Goal: Task Accomplishment & Management: Use online tool/utility

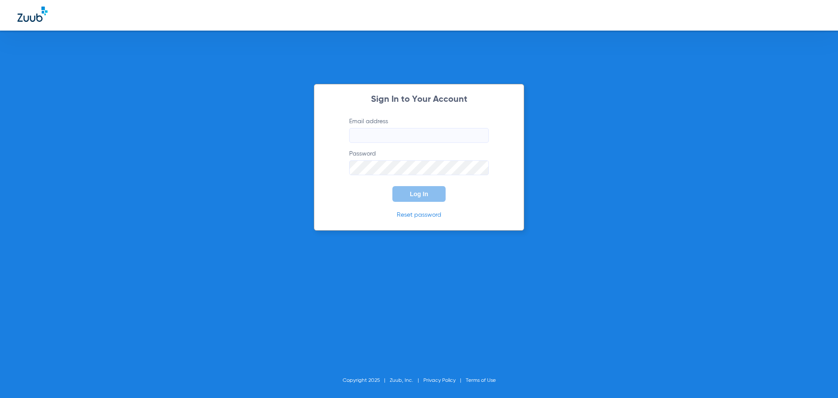
type input "[EMAIL_ADDRESS][DOMAIN_NAME]"
click at [417, 192] on span "Log In" at bounding box center [419, 193] width 18 height 7
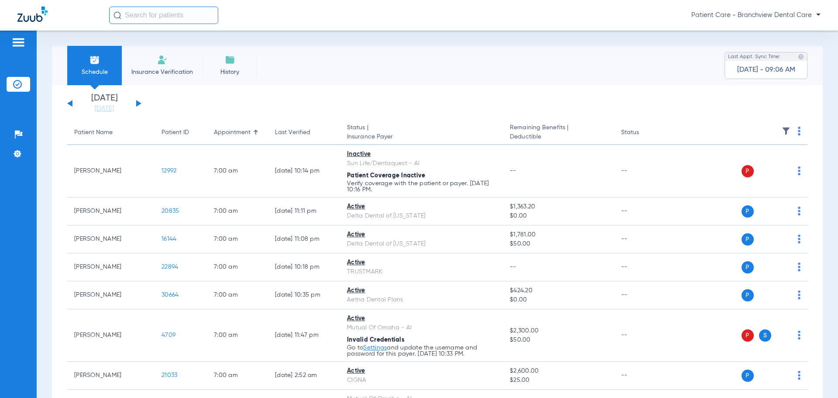
click at [140, 104] on div "[DATE] [DATE] [DATE] [DATE] [DATE] [DATE] [DATE] [DATE] [DATE] [DATE] [DATE] [D…" at bounding box center [104, 103] width 74 height 19
click at [138, 104] on button at bounding box center [138, 103] width 5 height 7
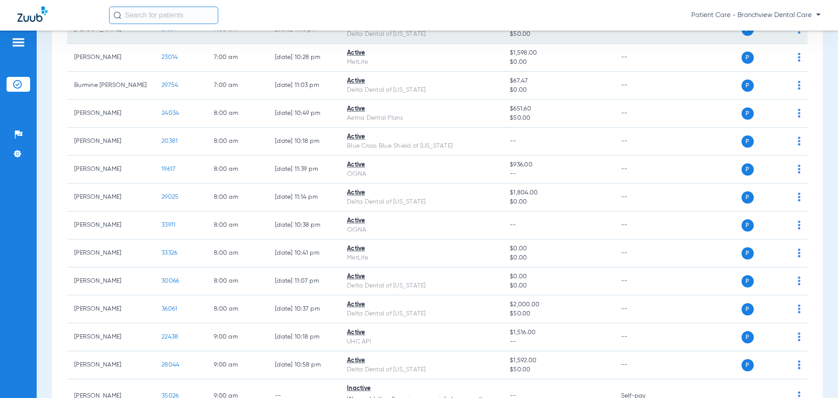
scroll to position [306, 0]
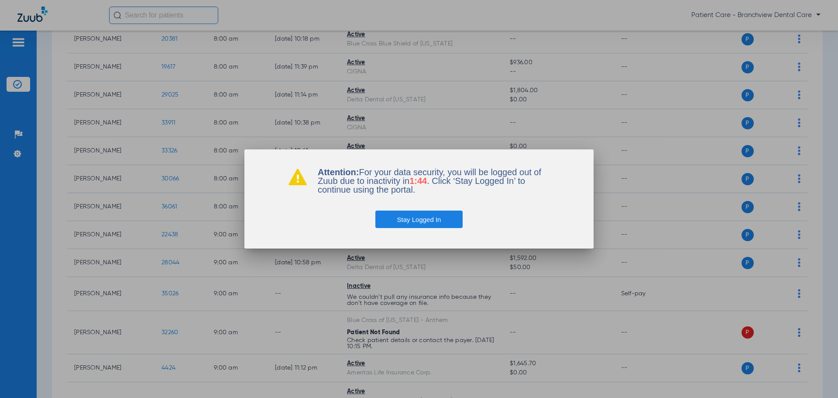
drag, startPoint x: 441, startPoint y: 218, endPoint x: 436, endPoint y: 217, distance: 4.9
click at [439, 218] on button "Stay Logged In" at bounding box center [419, 218] width 88 height 17
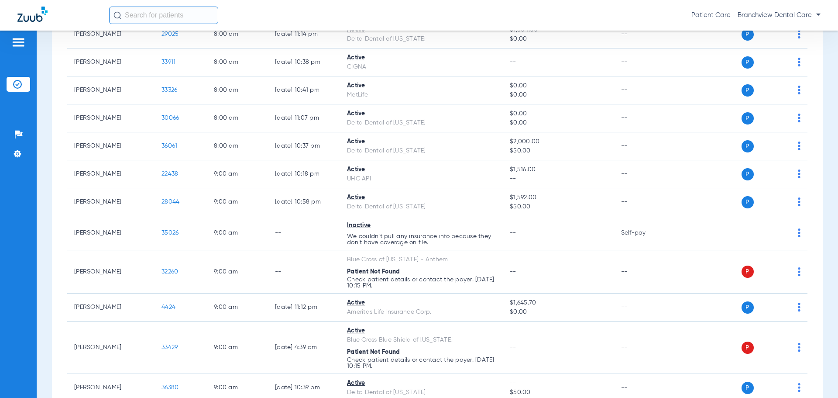
scroll to position [480, 0]
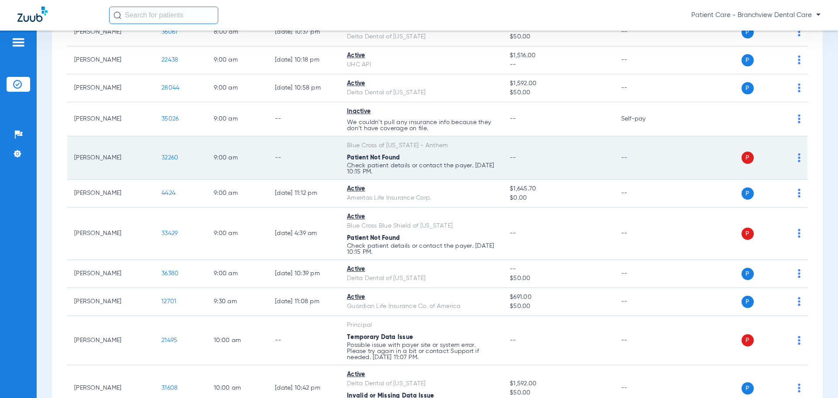
click at [172, 160] on span "32260" at bounding box center [169, 157] width 17 height 6
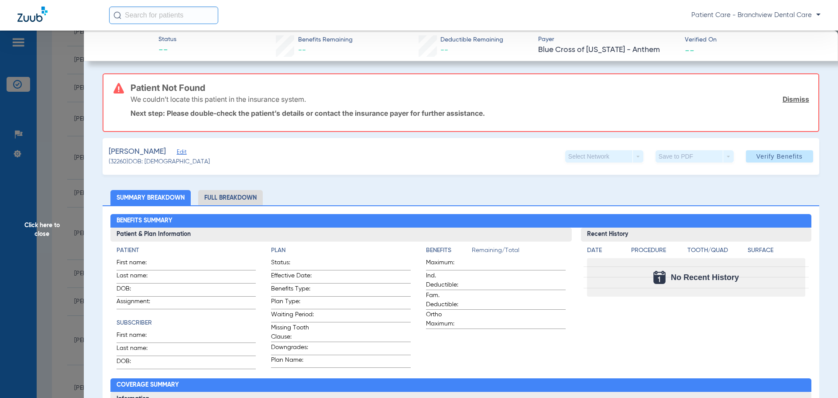
click at [182, 154] on span "Edit" at bounding box center [181, 153] width 8 height 8
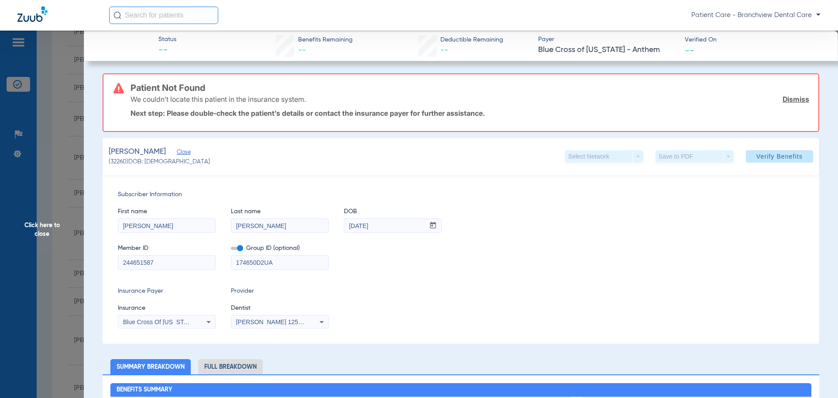
paste input "529W16134"
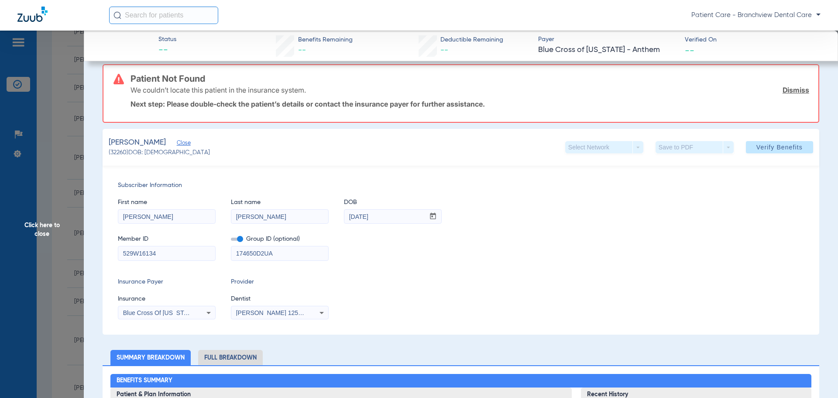
scroll to position [0, 0]
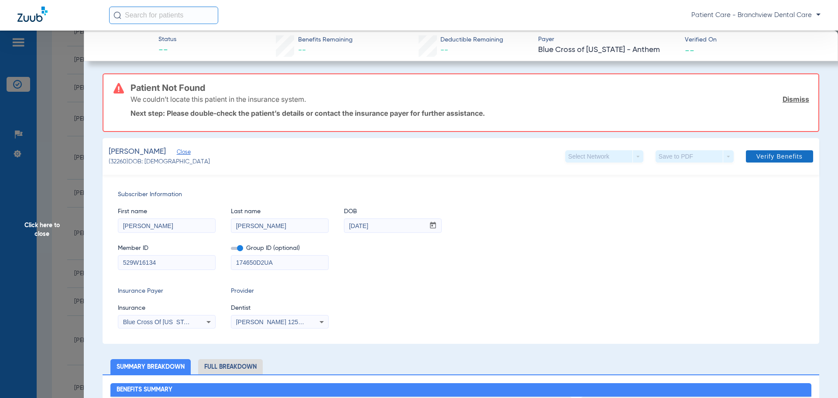
type input "529W16134"
click at [780, 152] on span at bounding box center [779, 156] width 67 height 21
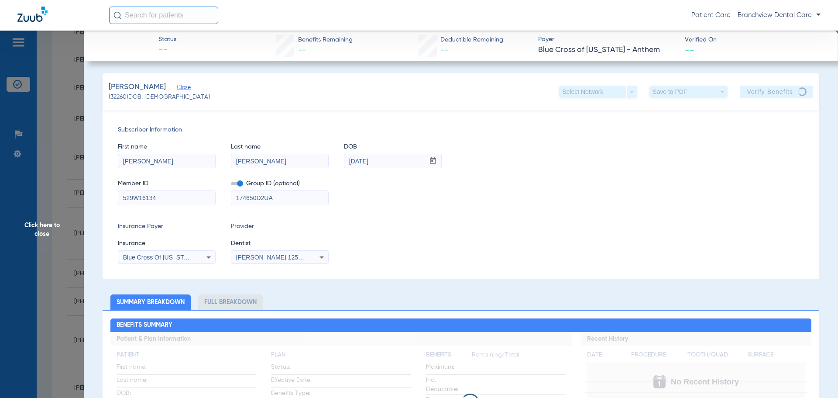
click at [41, 230] on span "Click here to close" at bounding box center [42, 230] width 84 height 398
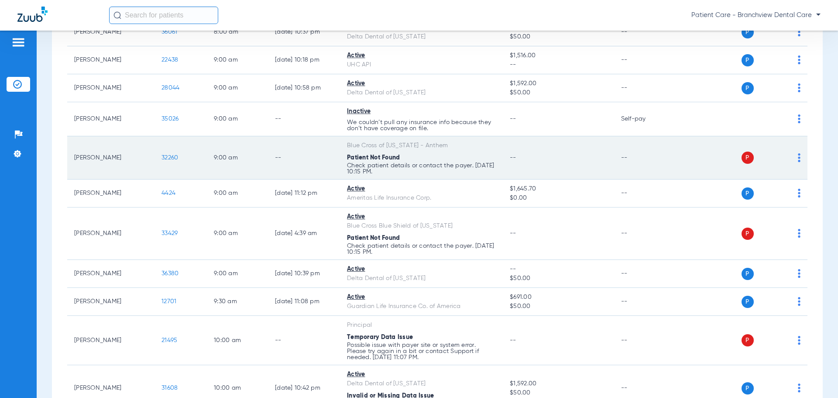
click at [798, 158] on img at bounding box center [799, 157] width 3 height 9
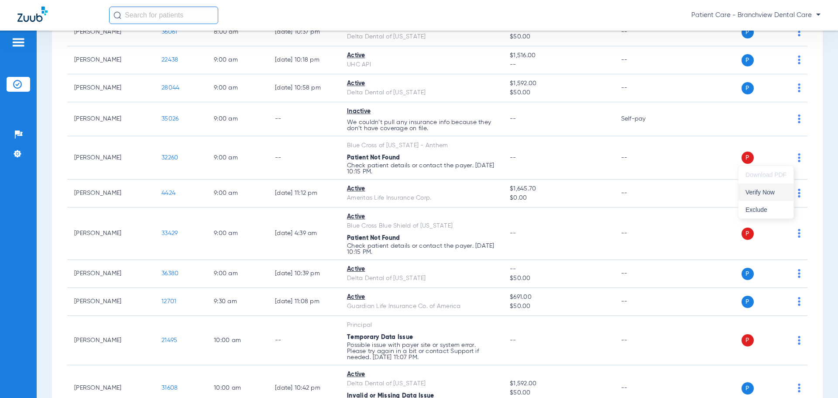
click at [756, 192] on span "Verify Now" at bounding box center [765, 192] width 41 height 6
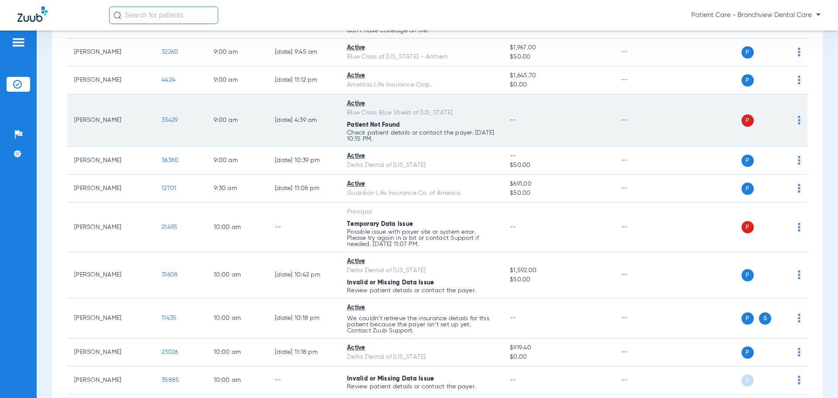
scroll to position [611, 0]
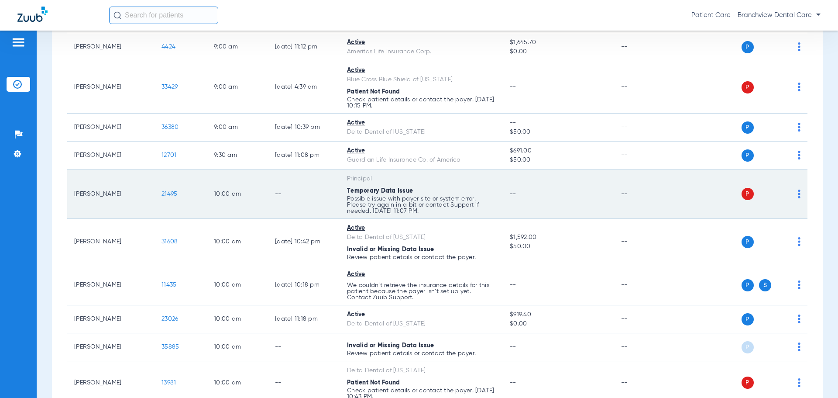
click at [798, 192] on img at bounding box center [799, 193] width 3 height 9
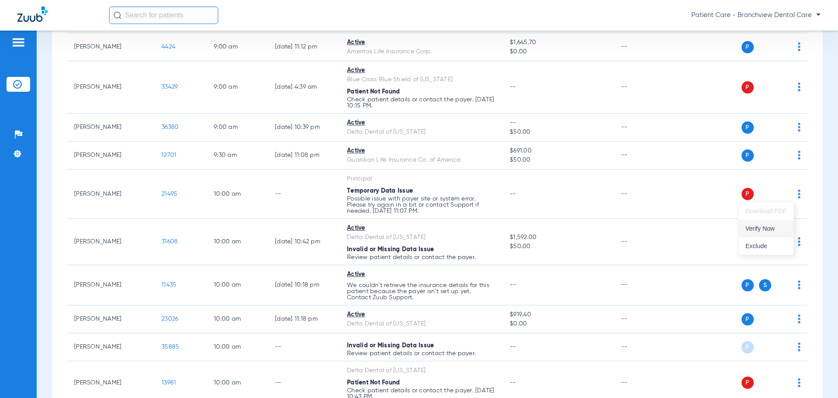
click at [765, 223] on button "Verify Now" at bounding box center [765, 228] width 55 height 17
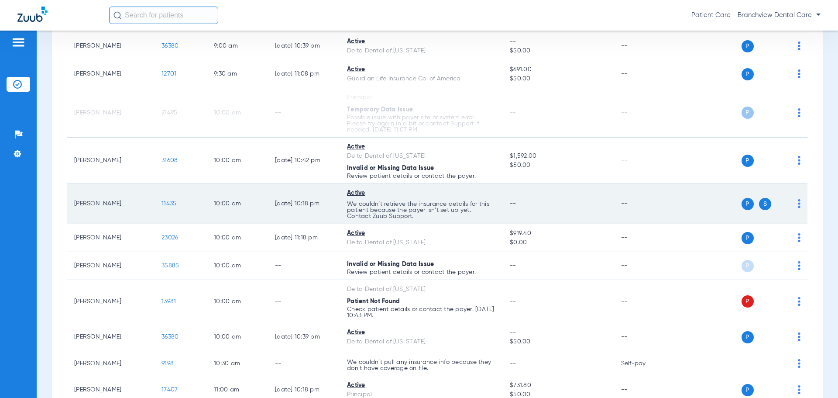
scroll to position [786, 0]
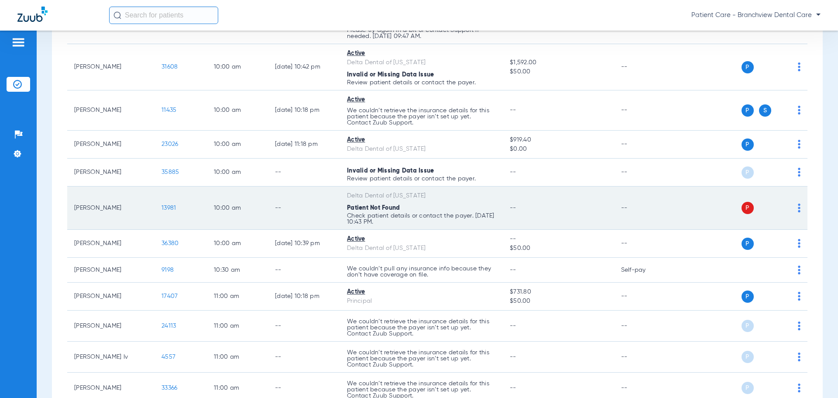
click at [798, 209] on img at bounding box center [799, 207] width 3 height 9
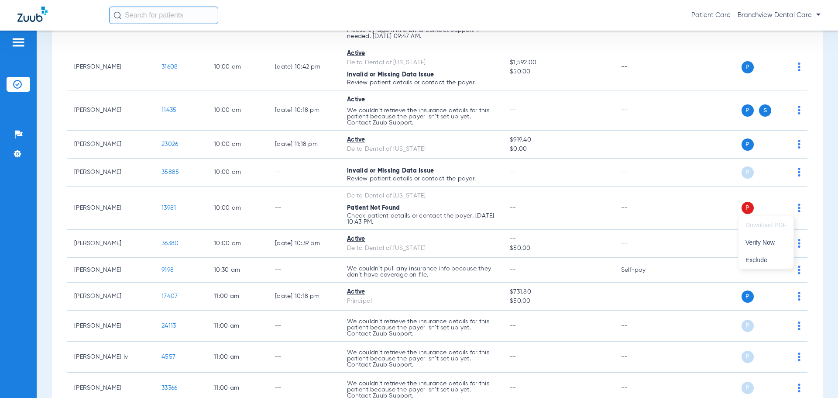
click at [171, 205] on div at bounding box center [419, 199] width 838 height 398
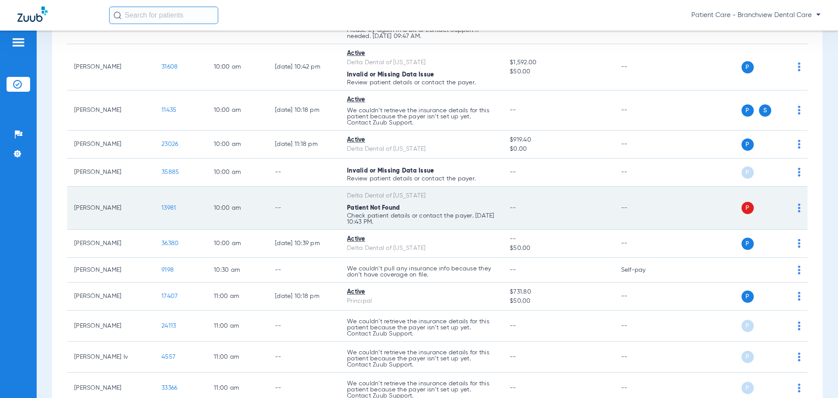
click at [171, 206] on span "13981" at bounding box center [168, 208] width 14 height 6
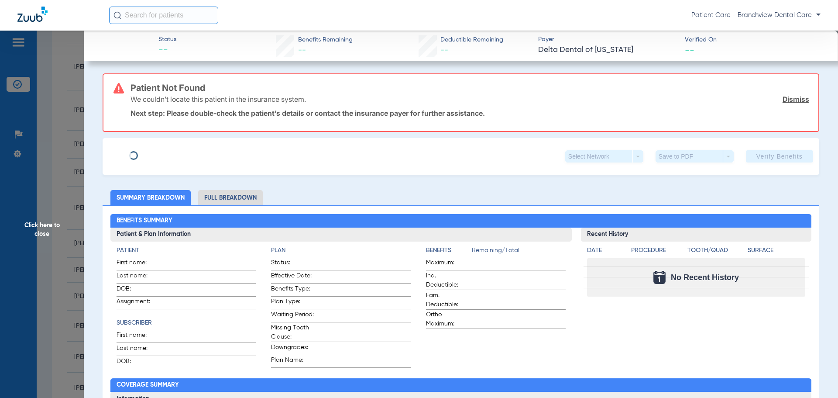
type input "[PERSON_NAME]"
type input "[DATE]"
type input "165995"
type input "06101001"
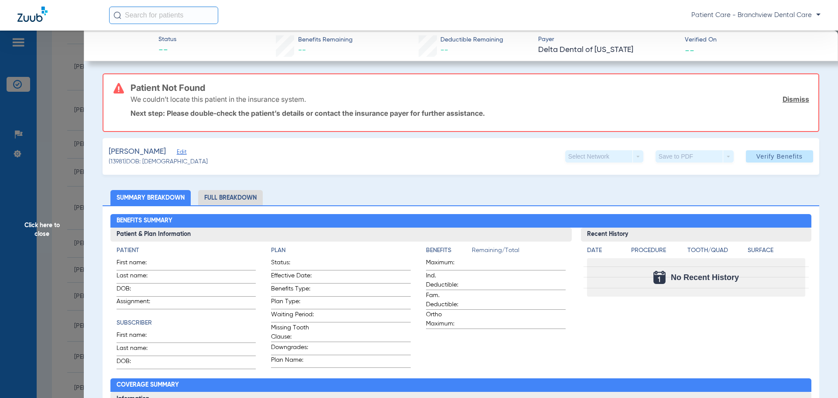
click at [184, 153] on span "Edit" at bounding box center [181, 153] width 8 height 8
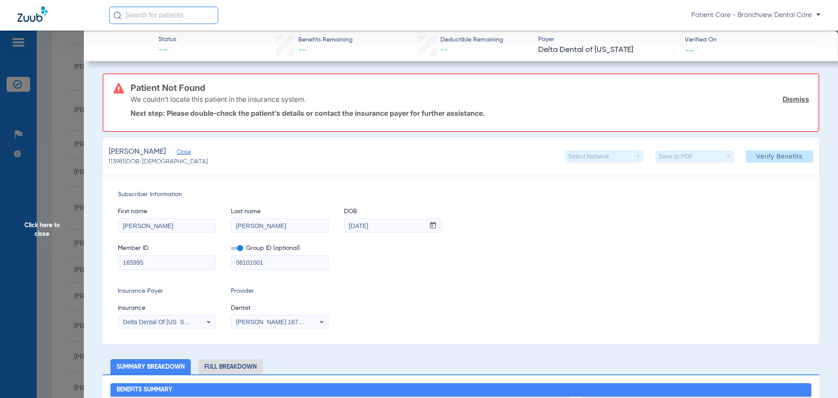
click at [120, 262] on input "165995" at bounding box center [166, 262] width 97 height 14
type input "5165995"
click at [777, 154] on span "Verify Benefits" at bounding box center [779, 156] width 46 height 7
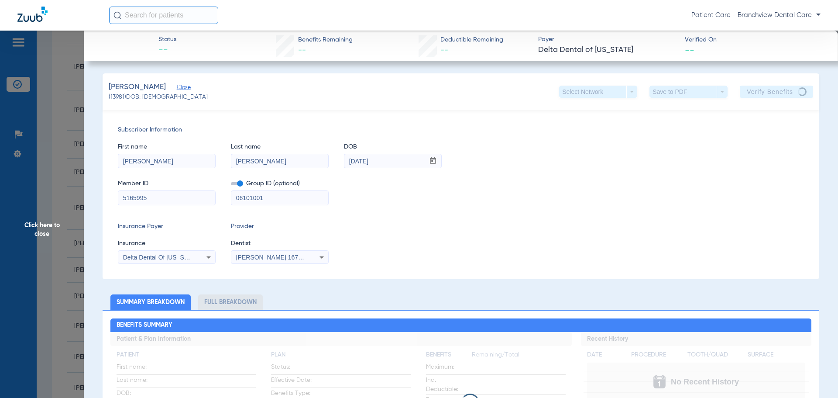
click at [48, 227] on span "Click here to close" at bounding box center [42, 230] width 84 height 398
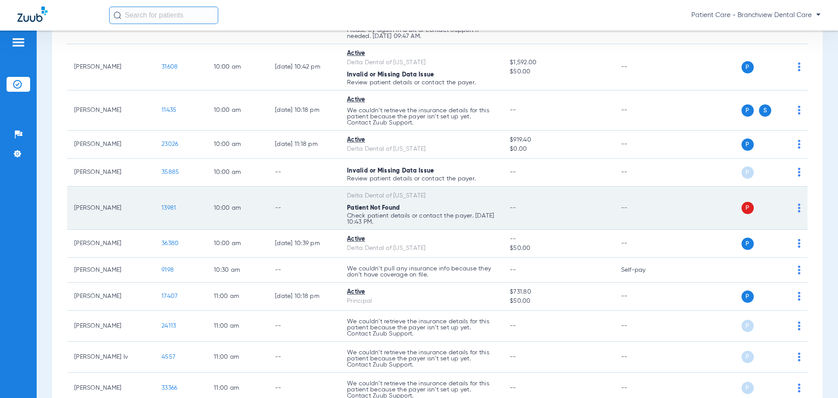
click at [798, 209] on img at bounding box center [799, 207] width 3 height 9
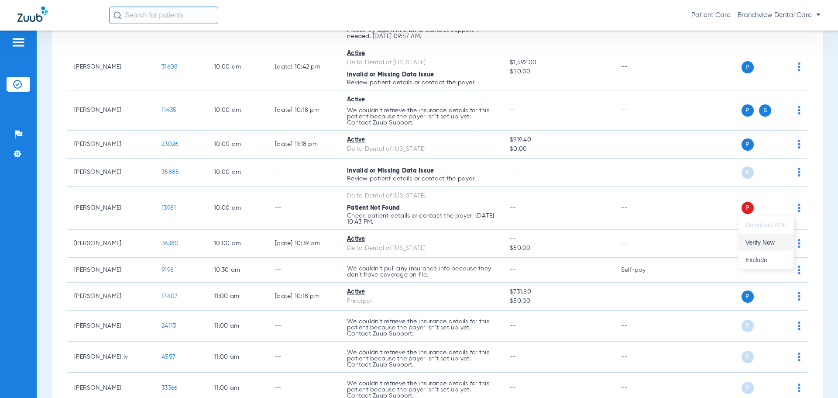
click at [762, 239] on span "Verify Now" at bounding box center [765, 242] width 41 height 6
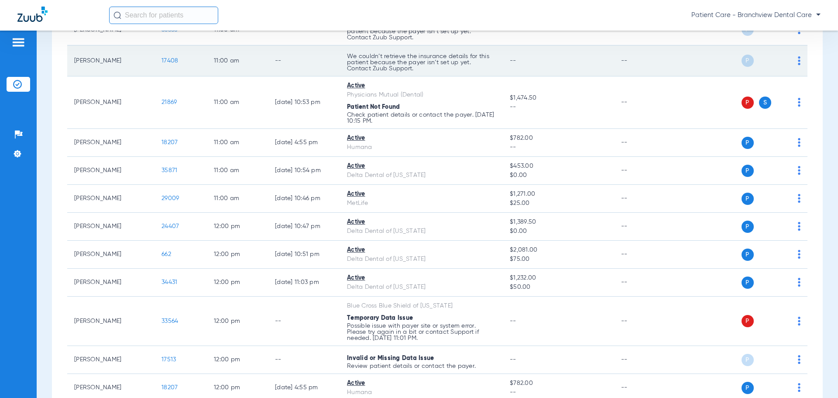
scroll to position [1266, 0]
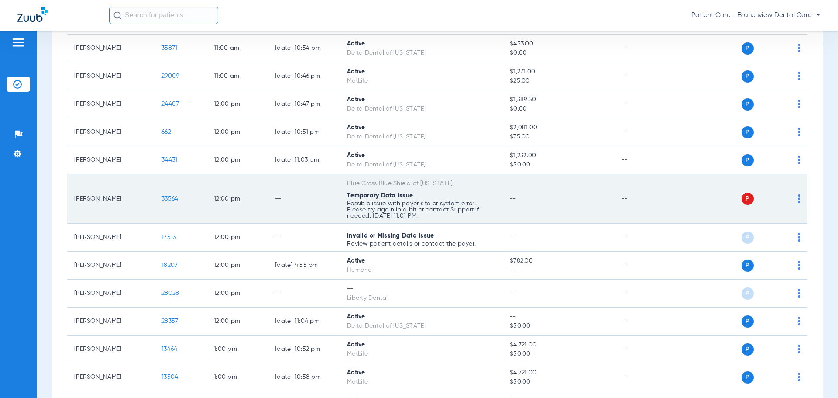
click at [790, 195] on div "P S" at bounding box center [737, 198] width 128 height 12
click at [798, 195] on img at bounding box center [799, 198] width 3 height 9
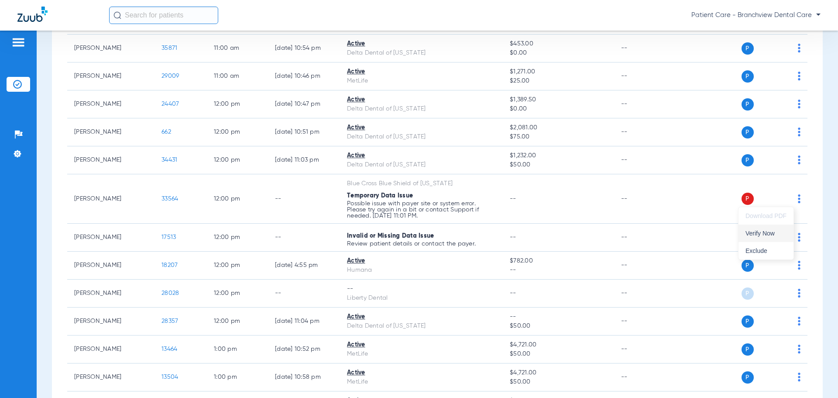
click at [744, 233] on button "Verify Now" at bounding box center [765, 232] width 55 height 17
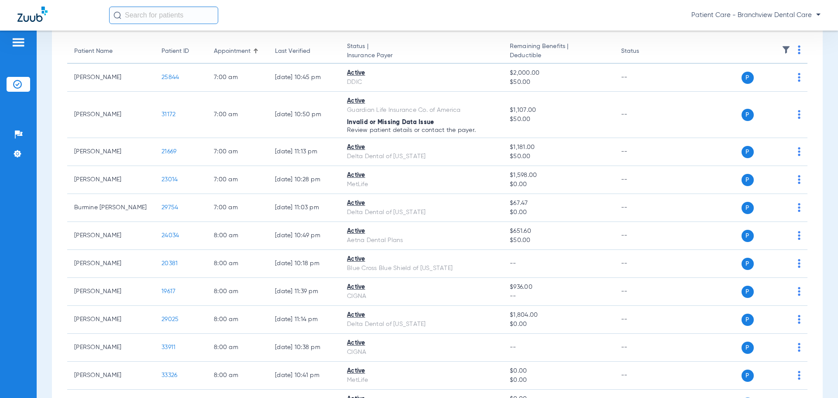
scroll to position [0, 0]
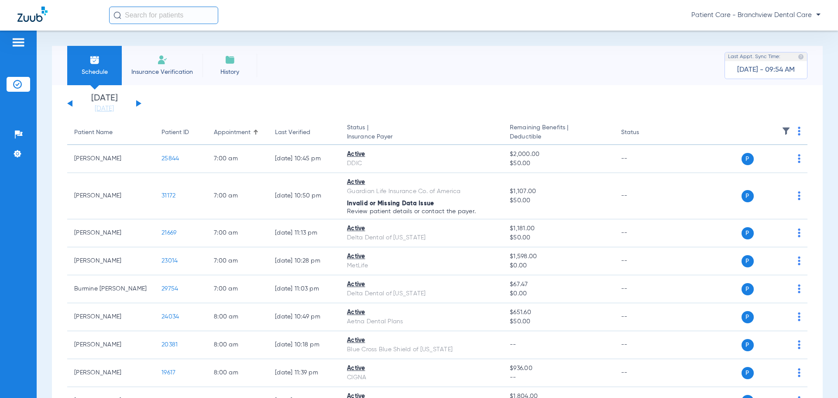
click at [143, 105] on app-single-date-navigator "[DATE] [DATE] [DATE] [DATE] [DATE] [DATE] [DATE] [DATE] [DATE] [DATE] [DATE] [D…" at bounding box center [437, 103] width 740 height 19
click at [142, 105] on app-single-date-navigator "[DATE] [DATE] [DATE] [DATE] [DATE] [DATE] [DATE] [DATE] [DATE] [DATE] [DATE] [D…" at bounding box center [437, 103] width 740 height 19
click at [138, 105] on button at bounding box center [138, 103] width 5 height 7
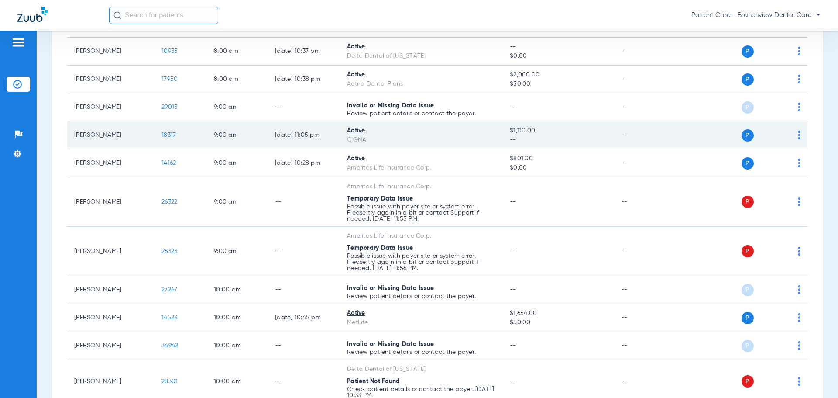
scroll to position [175, 0]
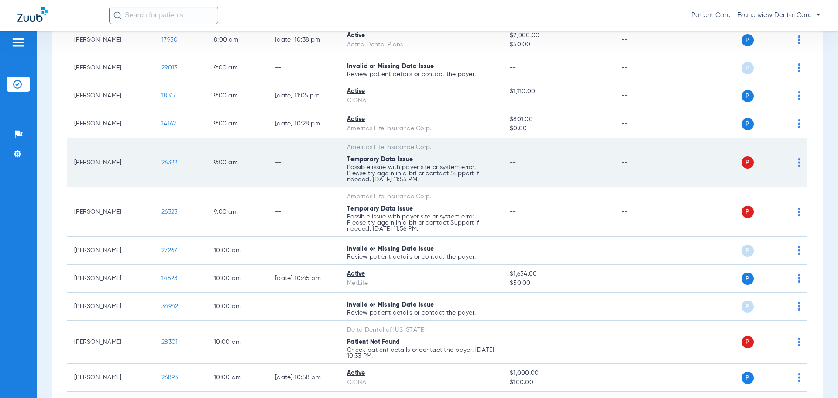
click at [172, 163] on span "26322" at bounding box center [169, 162] width 16 height 6
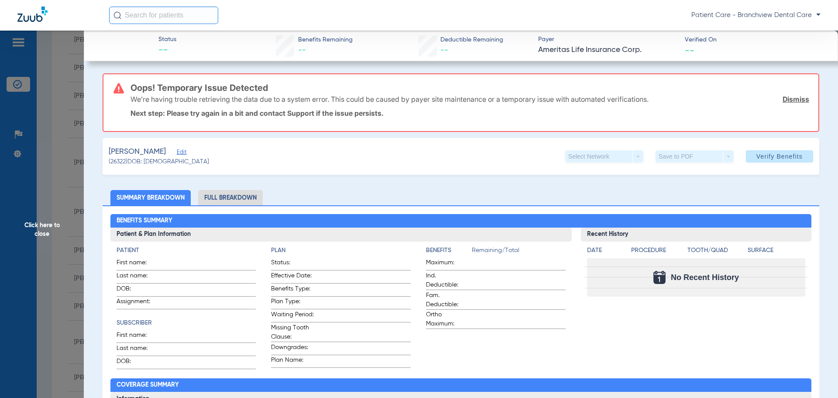
click at [185, 152] on span "Edit" at bounding box center [181, 153] width 8 height 8
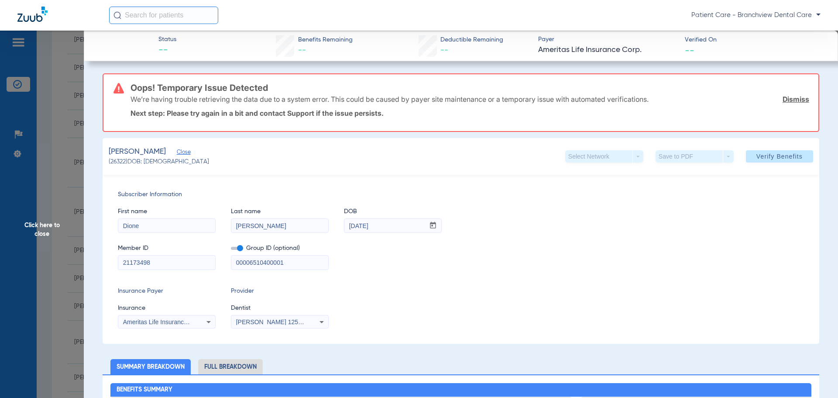
click at [185, 152] on span "Close" at bounding box center [181, 153] width 8 height 8
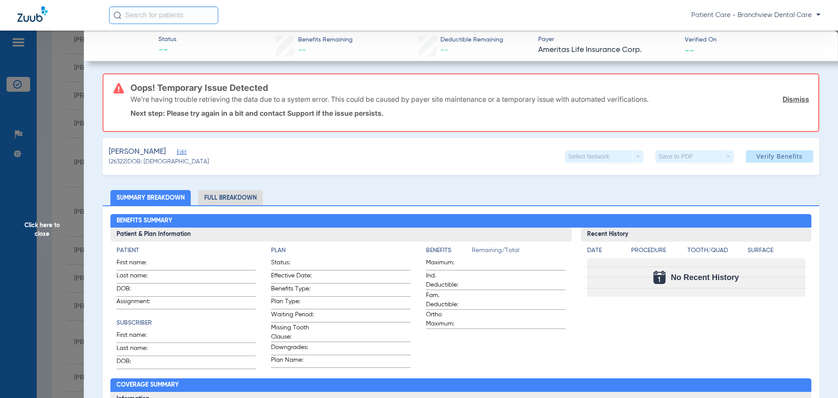
click at [185, 152] on span "Edit" at bounding box center [181, 153] width 8 height 8
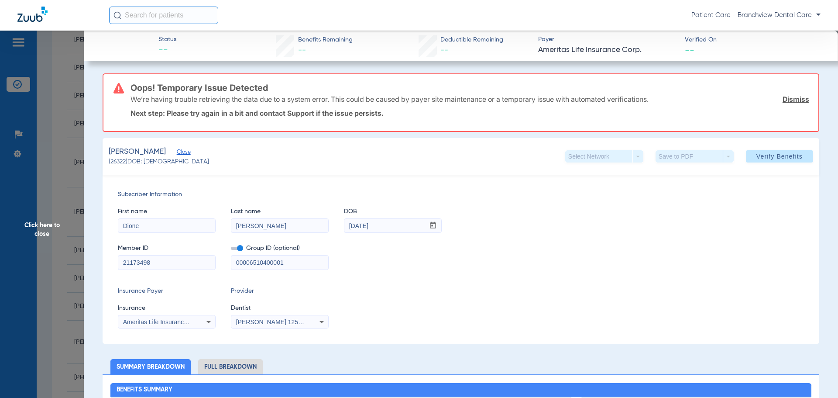
click at [48, 213] on span "Click here to close" at bounding box center [42, 230] width 84 height 398
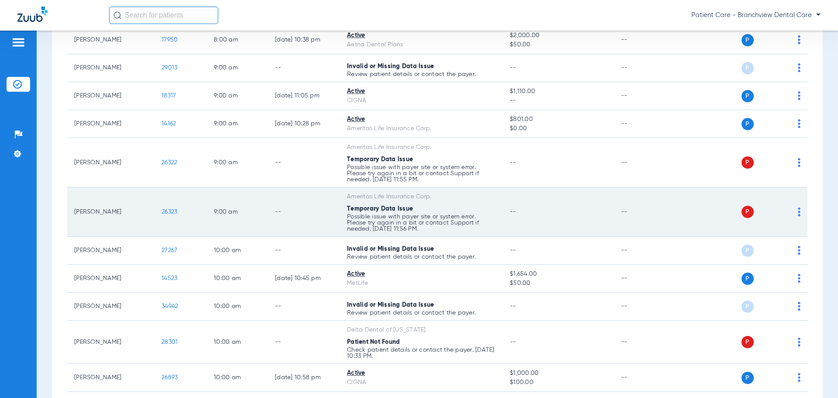
click at [798, 213] on img at bounding box center [799, 211] width 3 height 9
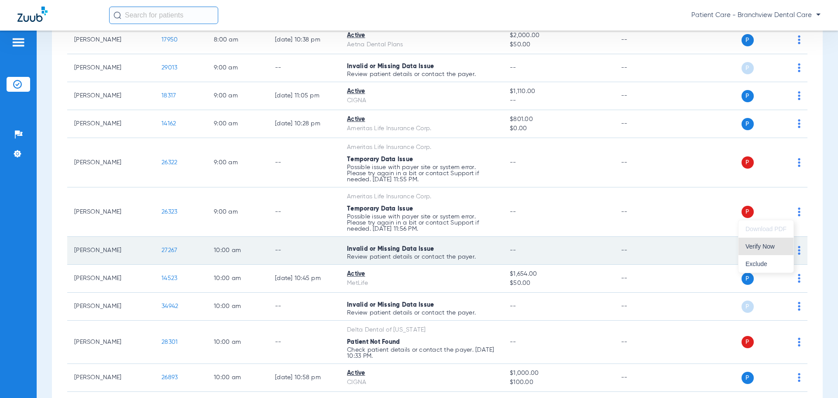
click at [769, 242] on button "Verify Now" at bounding box center [765, 245] width 55 height 17
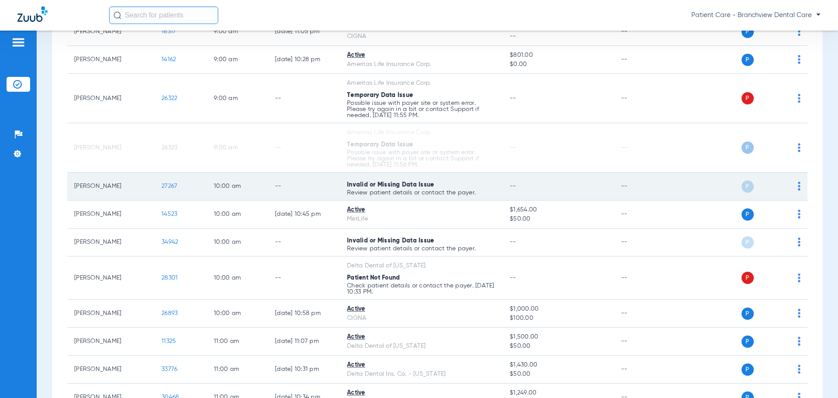
scroll to position [262, 0]
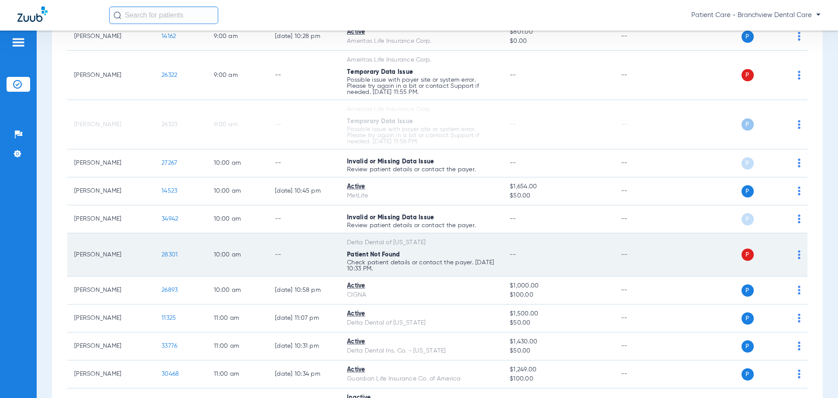
click at [171, 257] on span "28301" at bounding box center [169, 254] width 16 height 6
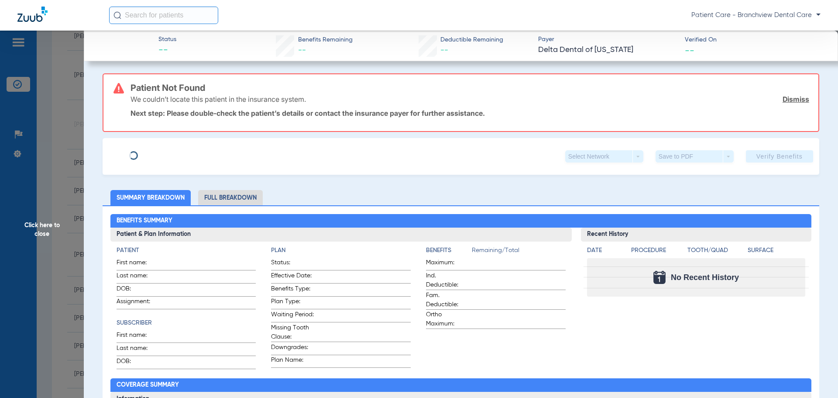
type input "[PERSON_NAME]"
type input "[DATE]"
type input "444292"
type input "06100001"
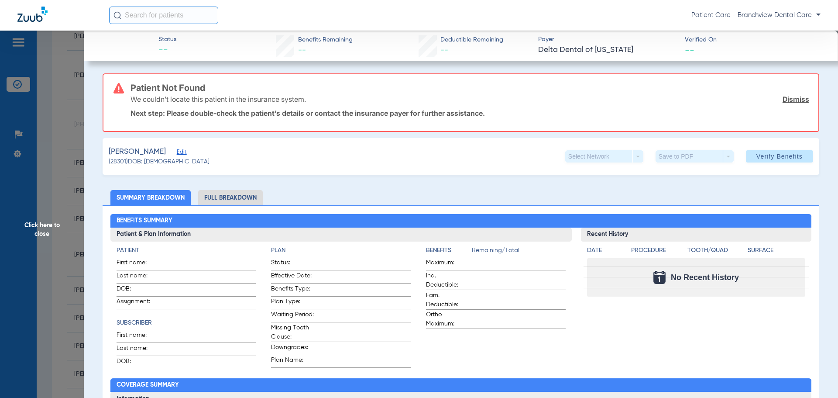
click at [185, 149] on span "Edit" at bounding box center [181, 153] width 8 height 8
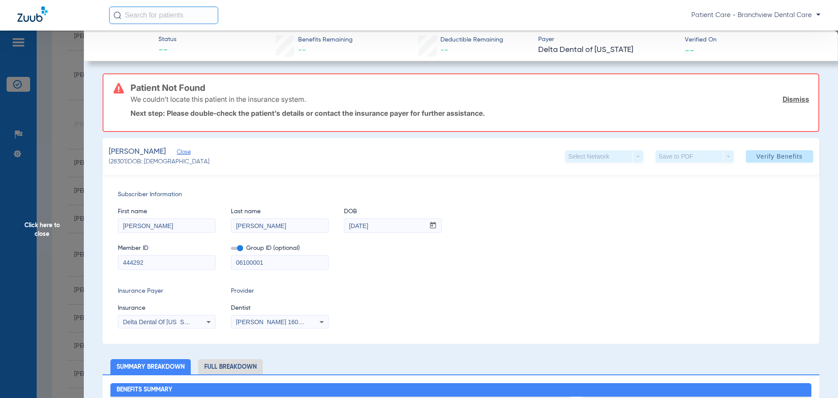
drag, startPoint x: 153, startPoint y: 262, endPoint x: 84, endPoint y: 262, distance: 69.0
paste input "5"
type input "5444292"
click at [799, 158] on span at bounding box center [779, 156] width 67 height 21
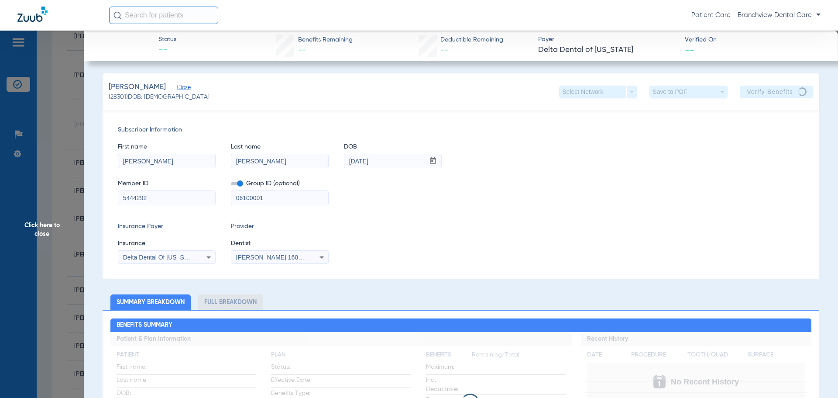
click at [58, 223] on span "Click here to close" at bounding box center [42, 230] width 84 height 398
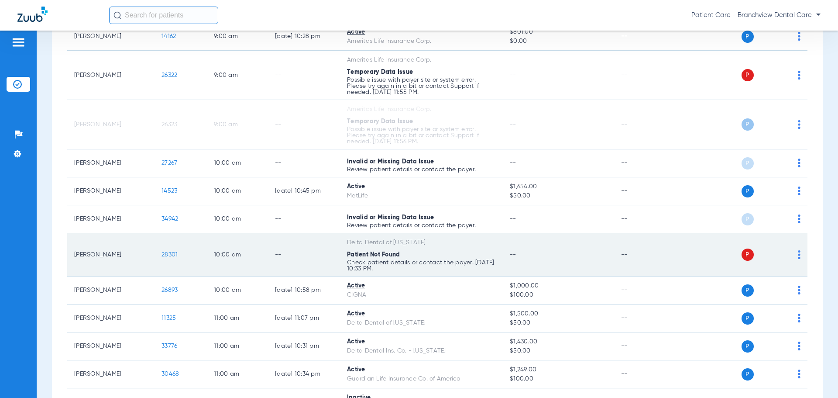
click at [795, 253] on td "P S" at bounding box center [740, 254] width 135 height 43
click at [798, 253] on img at bounding box center [799, 254] width 3 height 9
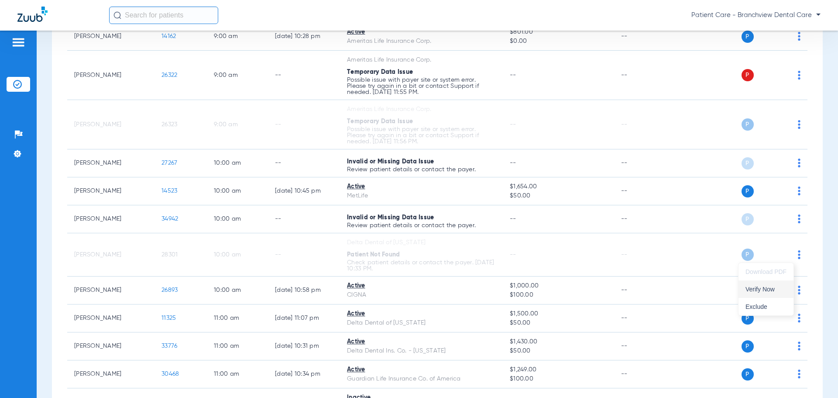
click at [757, 283] on button "Verify Now" at bounding box center [765, 288] width 55 height 17
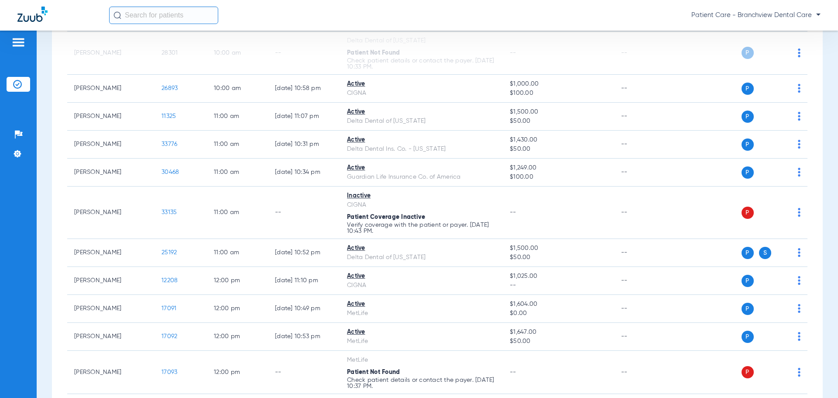
scroll to position [480, 0]
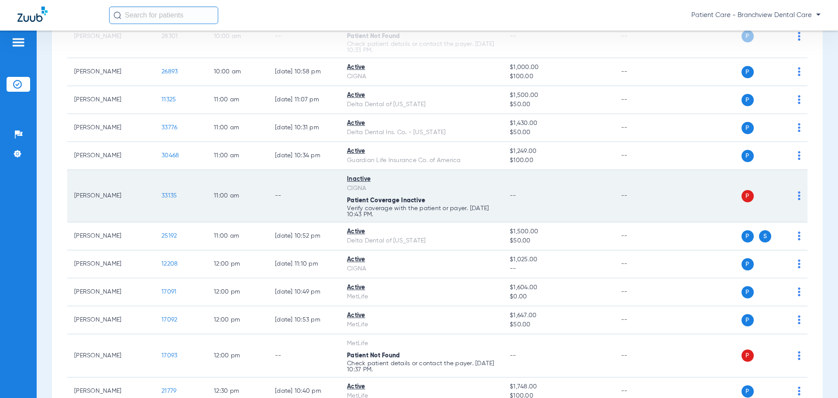
click at [168, 196] on span "33135" at bounding box center [168, 195] width 15 height 6
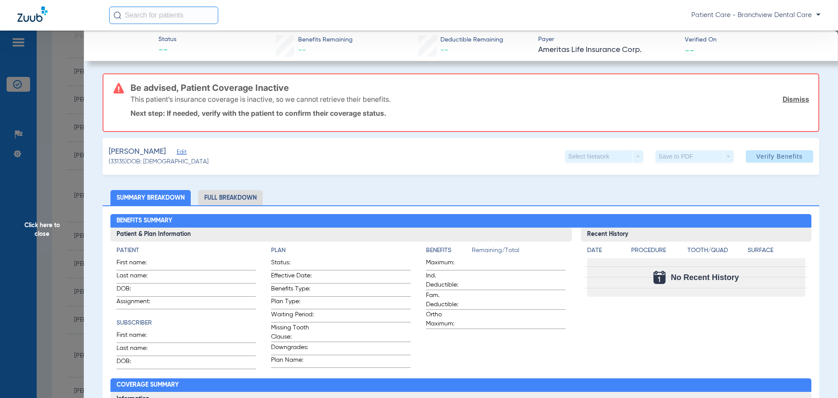
click at [180, 151] on span "Edit" at bounding box center [181, 153] width 8 height 8
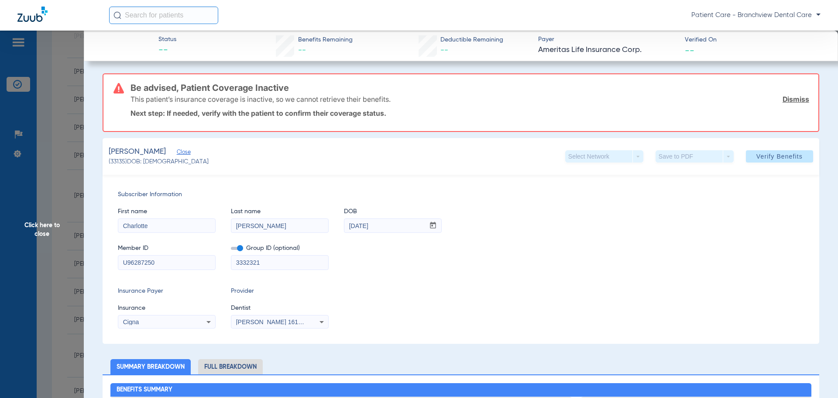
click at [34, 186] on span "Click here to close" at bounding box center [42, 230] width 84 height 398
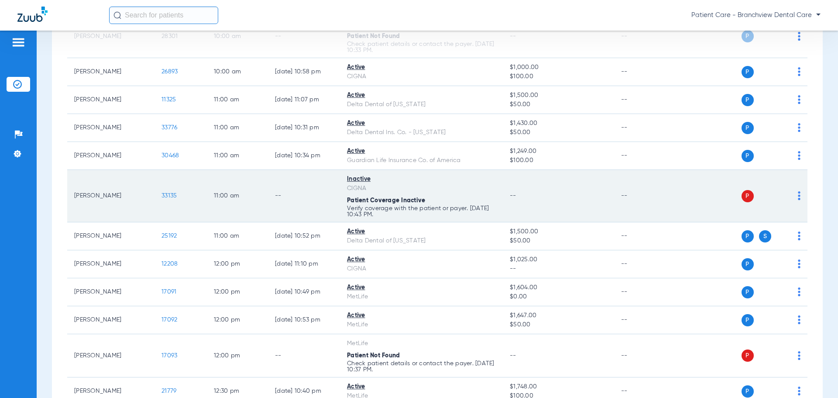
click at [793, 196] on td "P S" at bounding box center [740, 196] width 135 height 52
click at [798, 196] on img at bounding box center [799, 195] width 3 height 9
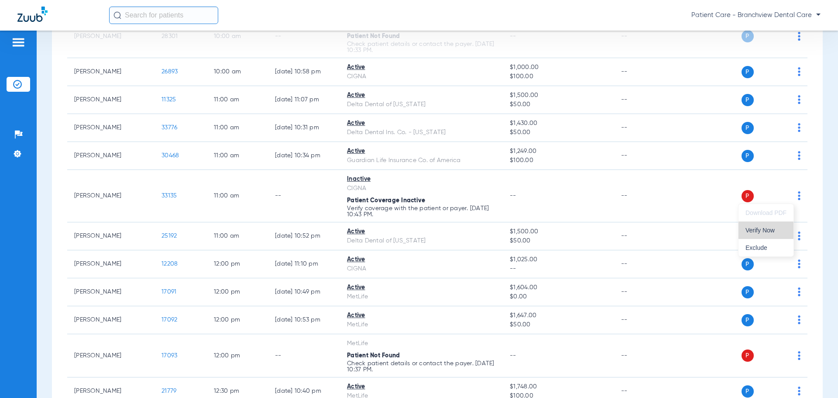
click at [772, 223] on button "Verify Now" at bounding box center [765, 229] width 55 height 17
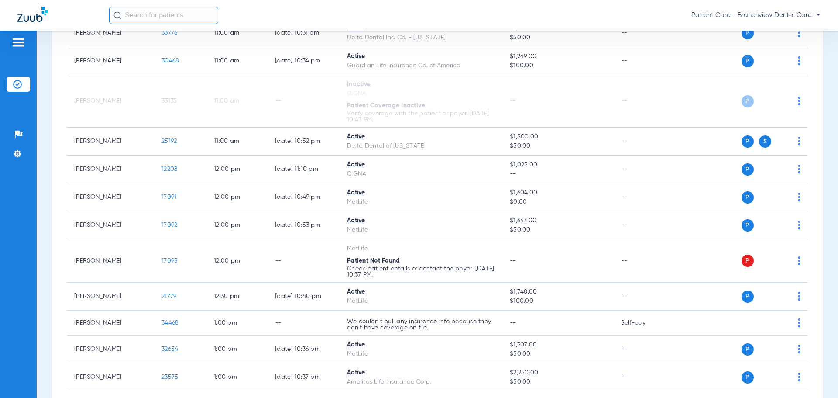
scroll to position [567, 0]
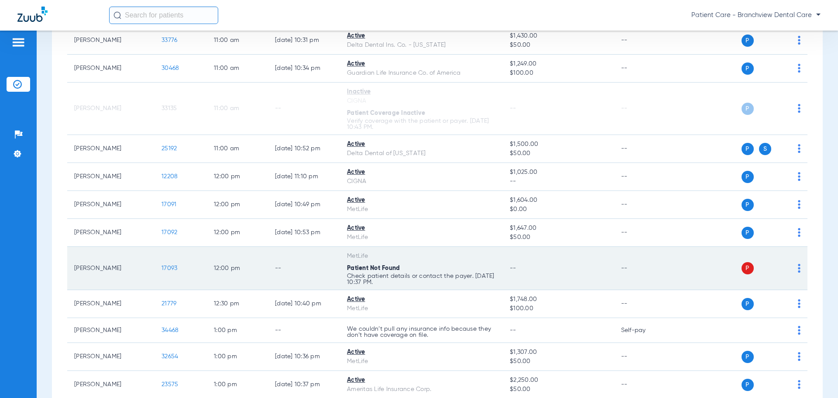
click at [160, 265] on td "17093" at bounding box center [180, 268] width 52 height 43
click at [161, 267] on span "17093" at bounding box center [169, 268] width 16 height 6
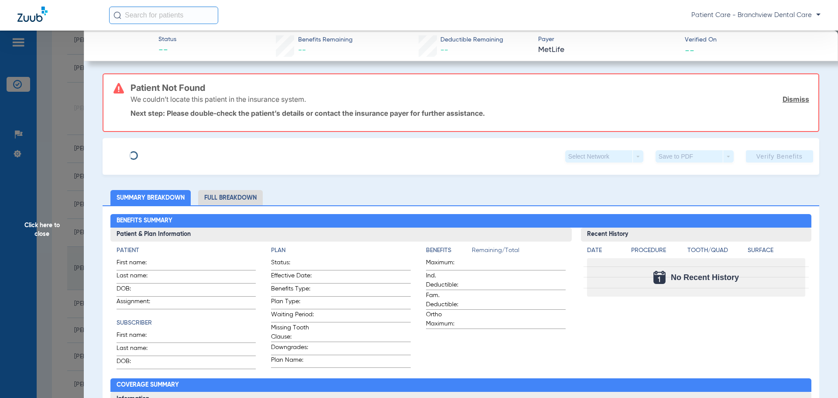
type input "[PERSON_NAME]"
type input "[DATE]"
type input "893629379601"
type input "5777011"
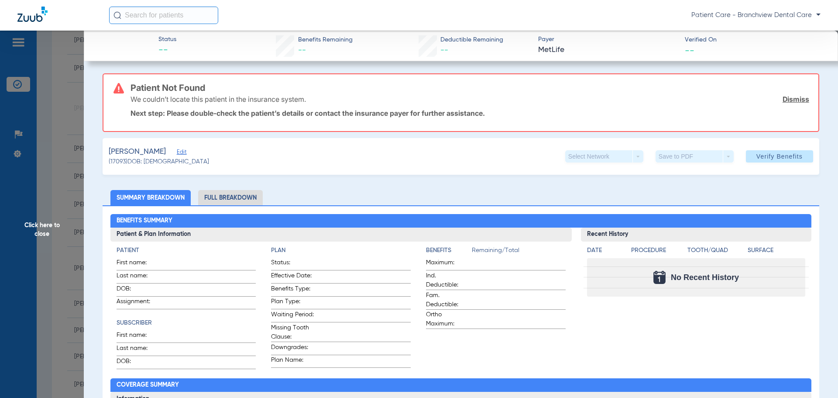
click at [185, 153] on span "Edit" at bounding box center [181, 153] width 8 height 8
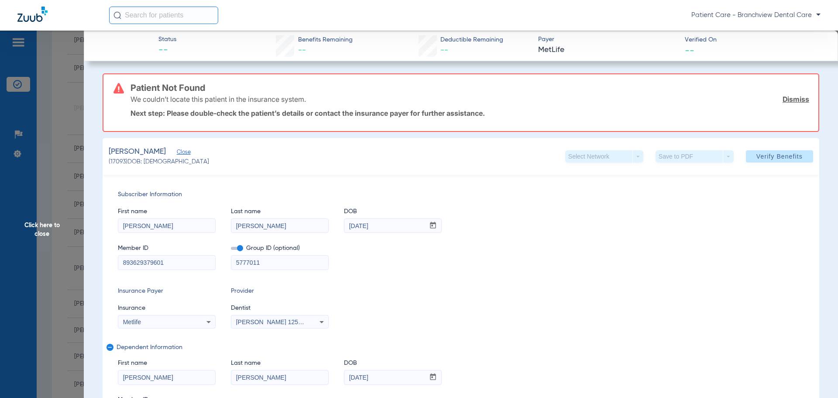
drag, startPoint x: 172, startPoint y: 266, endPoint x: -15, endPoint y: 251, distance: 188.3
click at [0, 251] on html "Patient Care - Branchview Dental Care Patients Insurance Verification Setup Hel…" at bounding box center [419, 199] width 838 height 398
paste input "121620145"
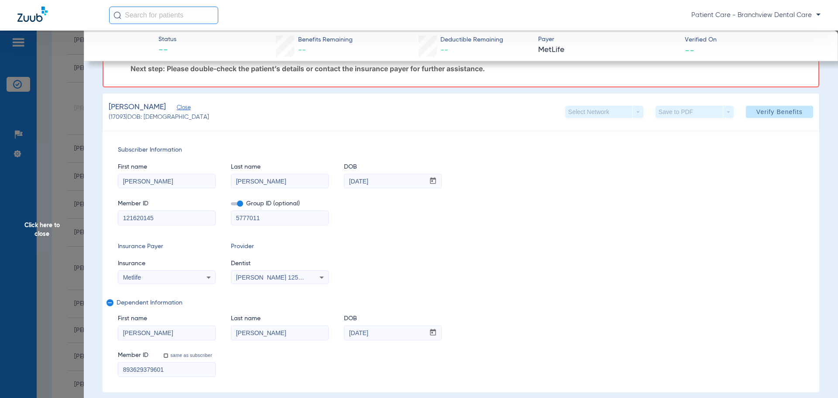
scroll to position [87, 0]
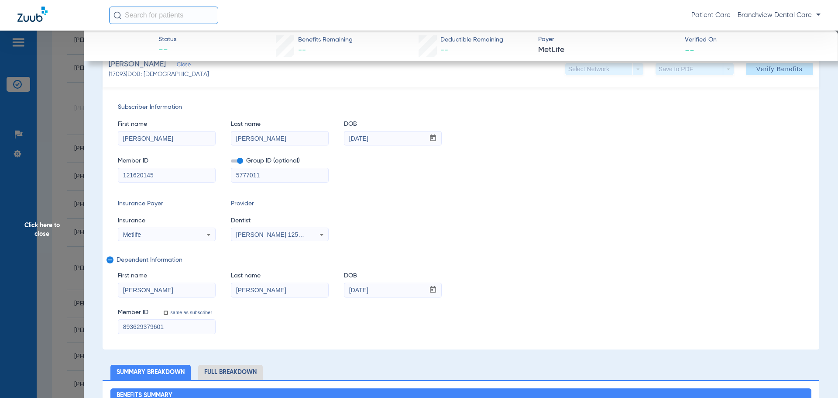
type input "121620145"
drag, startPoint x: 172, startPoint y: 323, endPoint x: -3, endPoint y: 324, distance: 174.1
click at [0, 324] on html "Patient Care - Branchview Dental Care Patients Insurance Verification Setup Hel…" at bounding box center [419, 199] width 838 height 398
paste input "121620145"
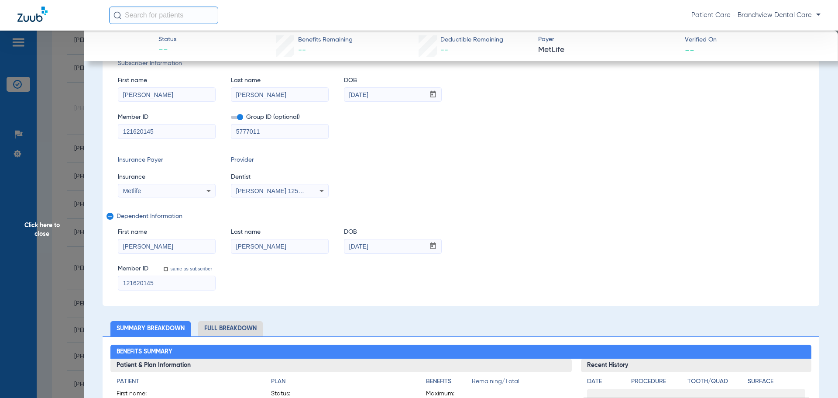
scroll to position [0, 0]
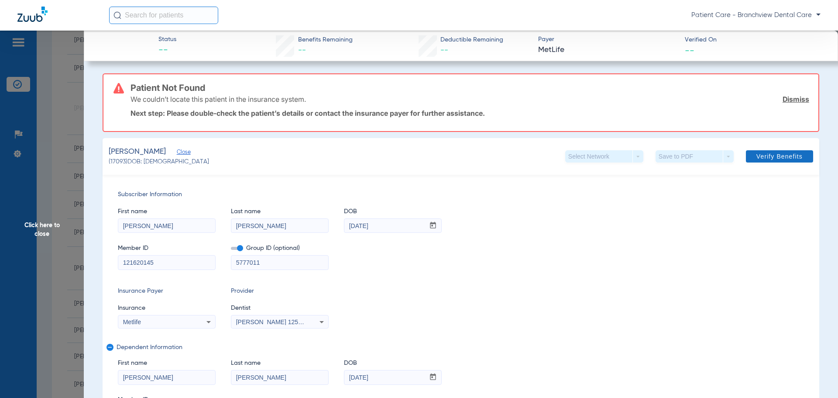
type input "121620145"
click at [785, 154] on span "Verify Benefits" at bounding box center [779, 156] width 46 height 7
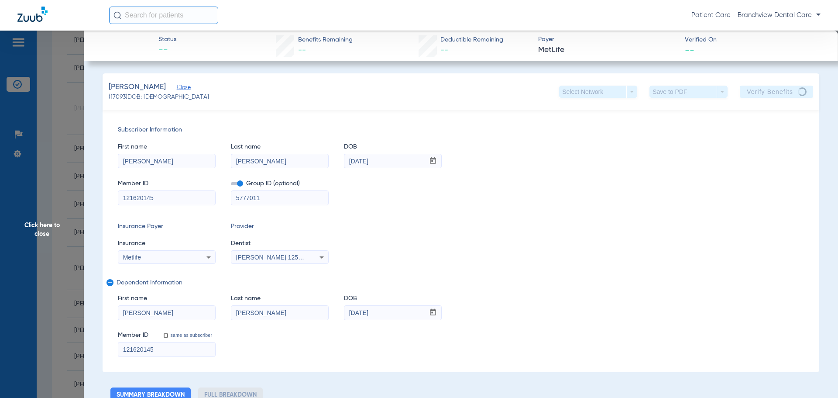
click at [37, 224] on span "Click here to close" at bounding box center [42, 230] width 84 height 398
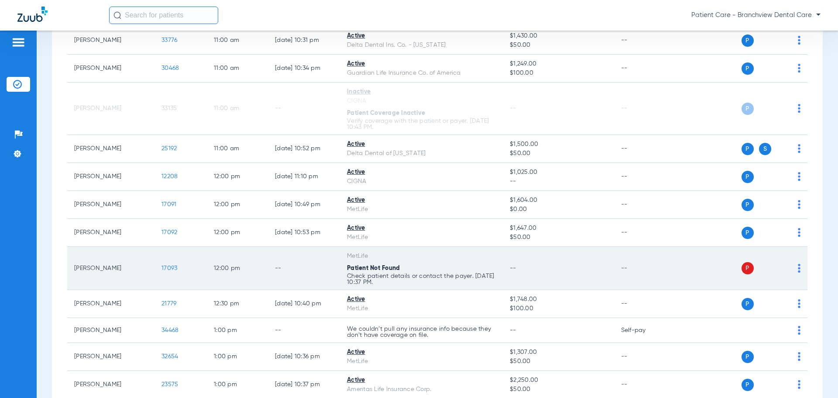
click at [798, 268] on img at bounding box center [799, 268] width 3 height 9
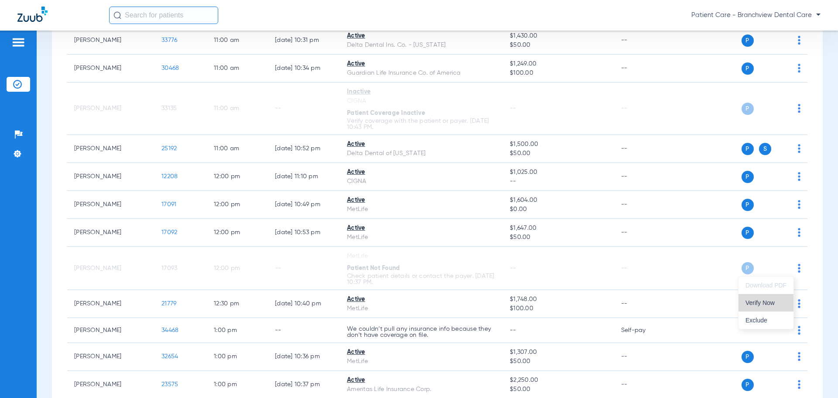
click at [759, 302] on span "Verify Now" at bounding box center [765, 302] width 41 height 6
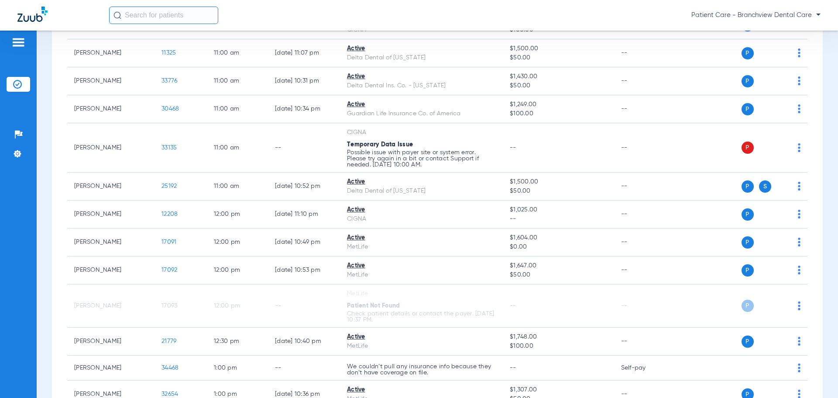
scroll to position [499, 0]
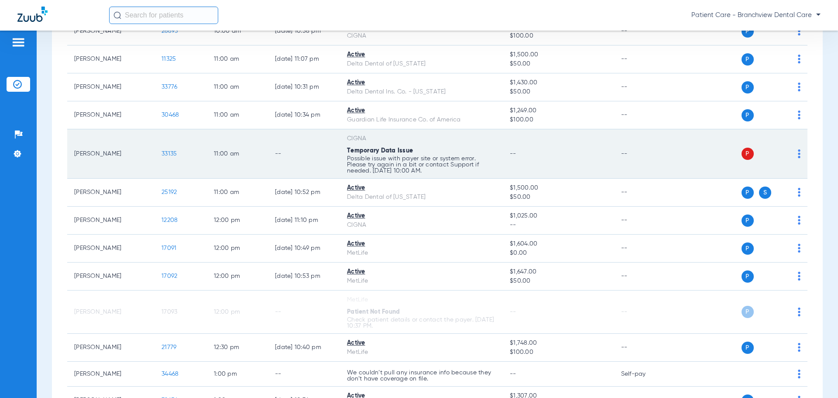
click at [798, 154] on img at bounding box center [799, 153] width 3 height 9
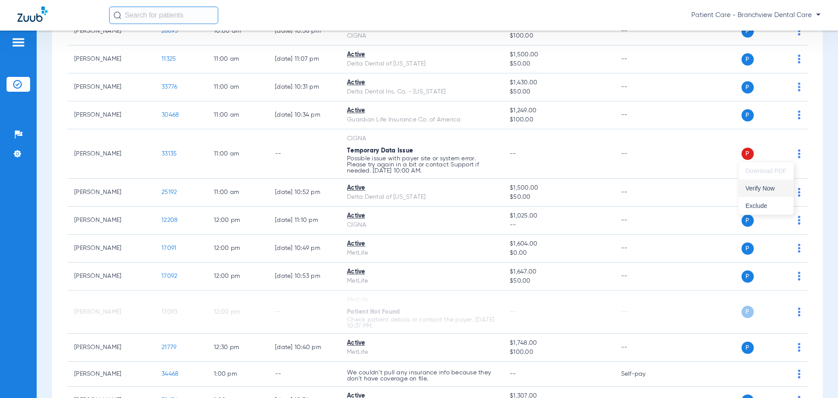
click at [758, 188] on span "Verify Now" at bounding box center [765, 188] width 41 height 6
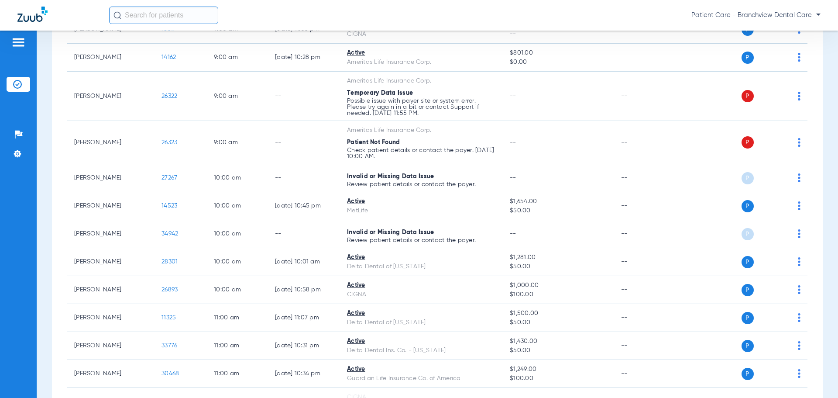
scroll to position [237, 0]
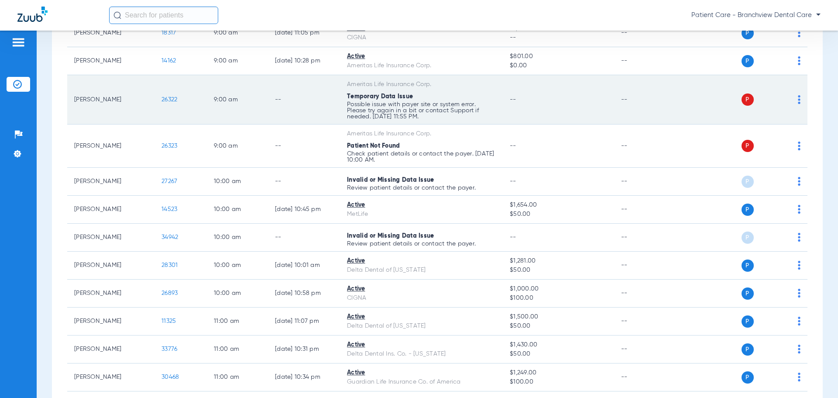
click at [163, 100] on span "26322" at bounding box center [169, 99] width 16 height 6
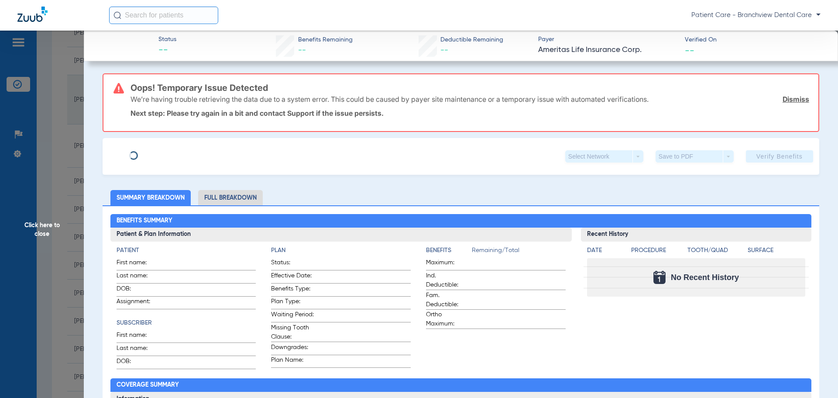
type input "Dione"
type input "[PERSON_NAME]"
type input "[DATE]"
type input "21173498"
type input "00006510400001"
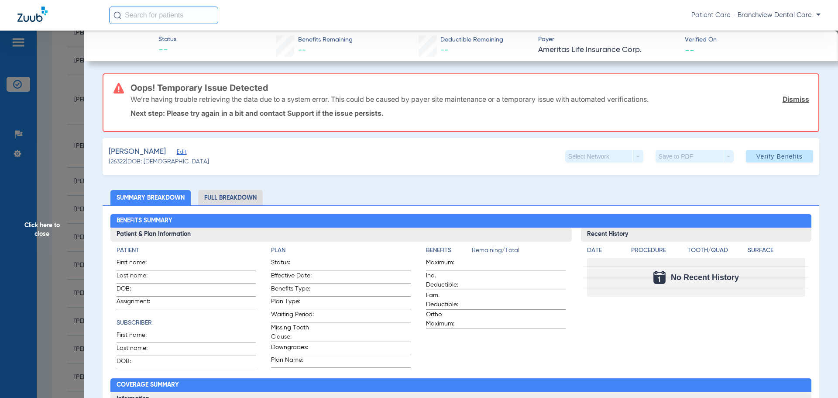
click at [185, 156] on span "Edit" at bounding box center [181, 153] width 8 height 8
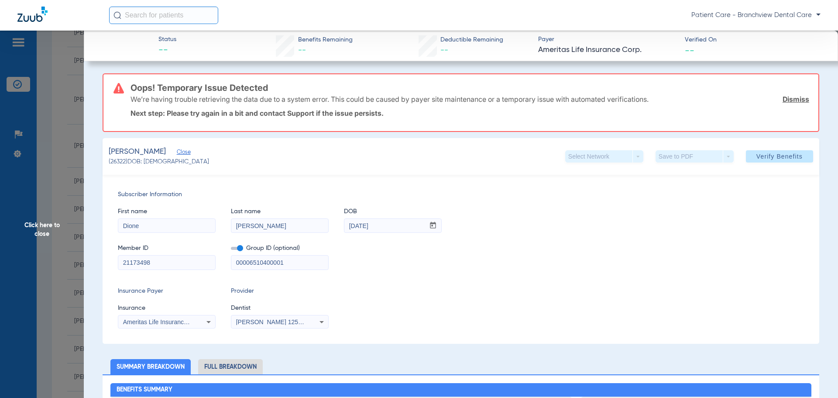
click at [291, 231] on input "[PERSON_NAME]" at bounding box center [279, 226] width 97 height 14
type input "[PERSON_NAME]"
click at [790, 157] on span "Verify Benefits" at bounding box center [779, 156] width 46 height 7
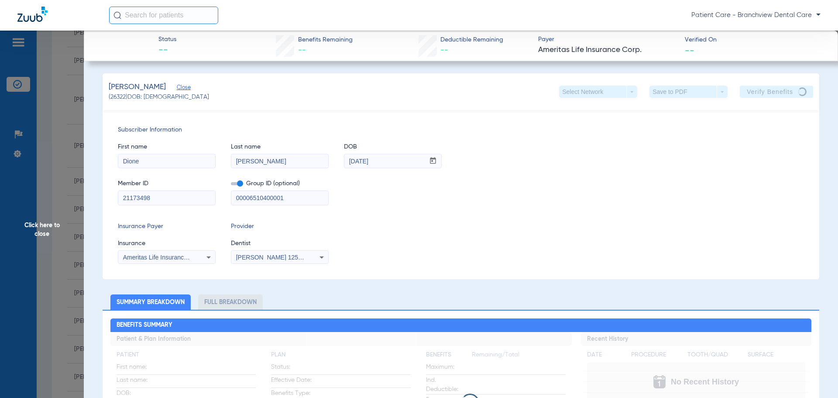
click at [27, 225] on span "Click here to close" at bounding box center [42, 230] width 84 height 398
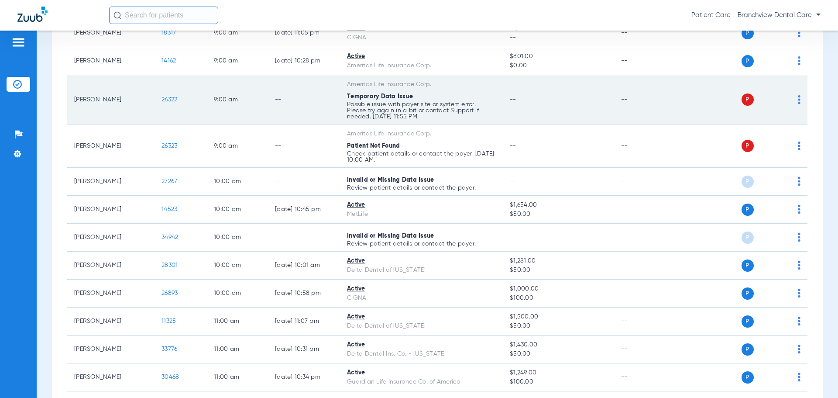
click at [798, 100] on img at bounding box center [799, 99] width 3 height 9
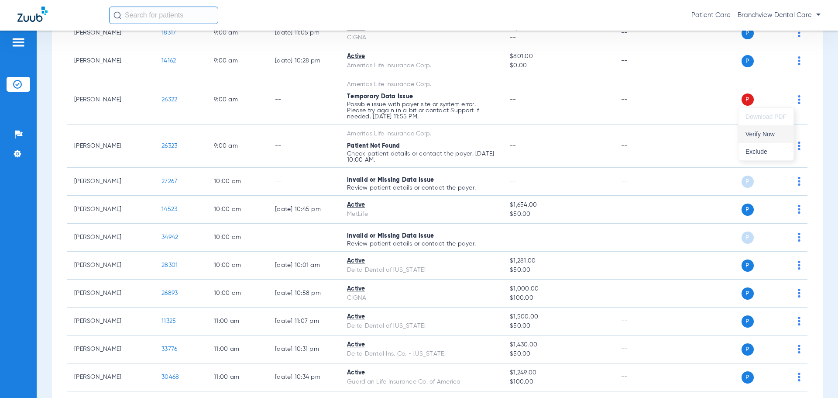
click at [759, 133] on span "Verify Now" at bounding box center [765, 134] width 41 height 6
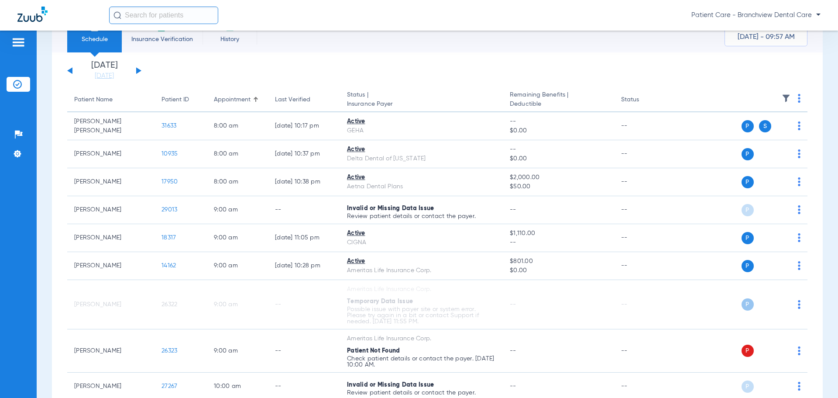
scroll to position [29, 0]
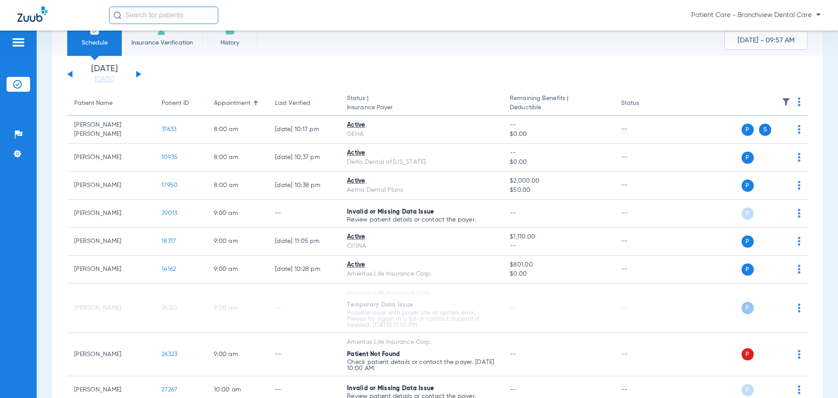
click at [138, 76] on div "[DATE] [DATE] [DATE] [DATE] [DATE] [DATE] [DATE] [DATE] [DATE] [DATE] [DATE] [D…" at bounding box center [104, 74] width 74 height 19
click at [137, 72] on button at bounding box center [138, 74] width 5 height 7
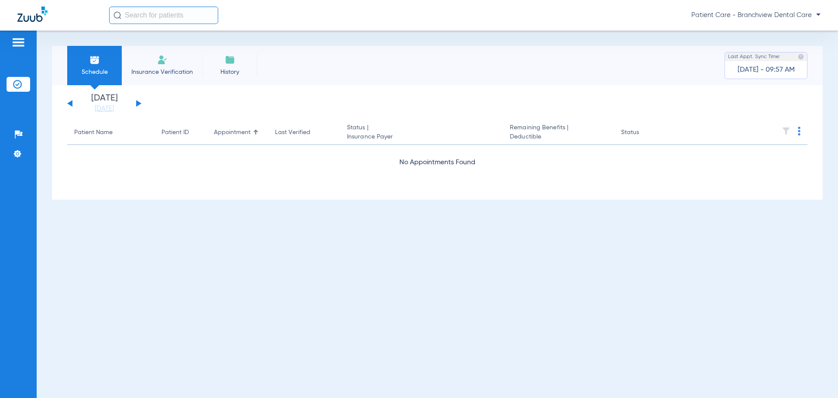
click at [136, 100] on button at bounding box center [138, 103] width 5 height 7
click at [72, 101] on button at bounding box center [69, 103] width 5 height 7
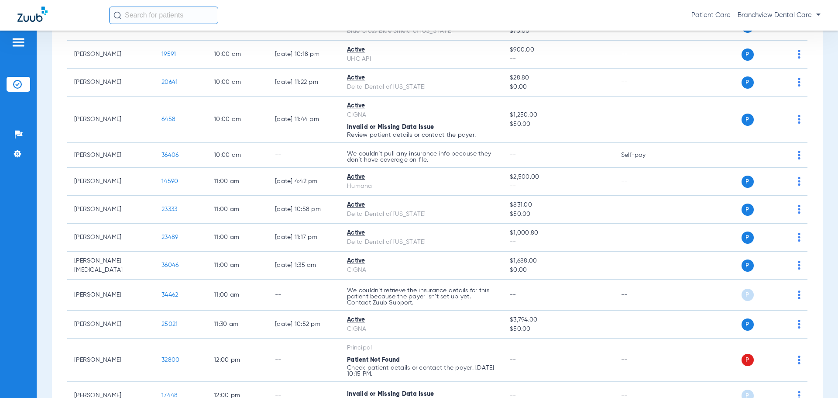
scroll to position [917, 0]
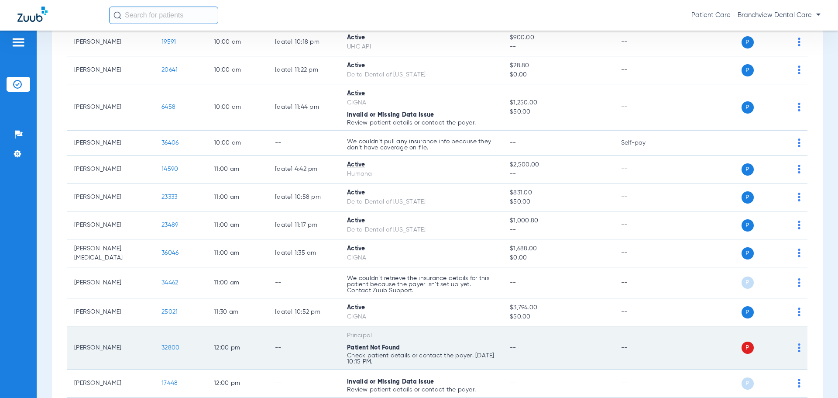
click at [169, 347] on span "32800" at bounding box center [170, 347] width 18 height 6
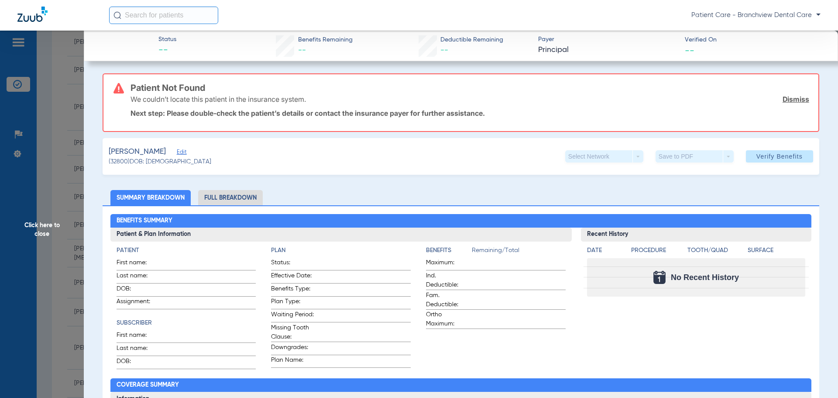
click at [170, 154] on div "[PERSON_NAME] Edit" at bounding box center [160, 151] width 103 height 11
click at [177, 153] on span "Edit" at bounding box center [181, 153] width 8 height 8
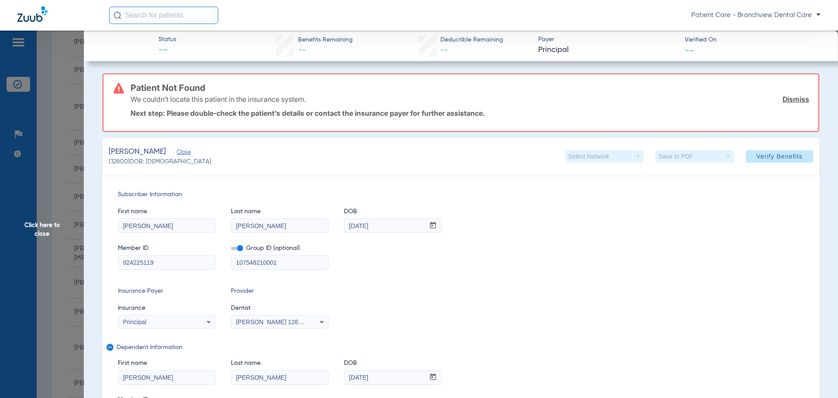
click at [161, 258] on input "924225119" at bounding box center [166, 262] width 97 height 14
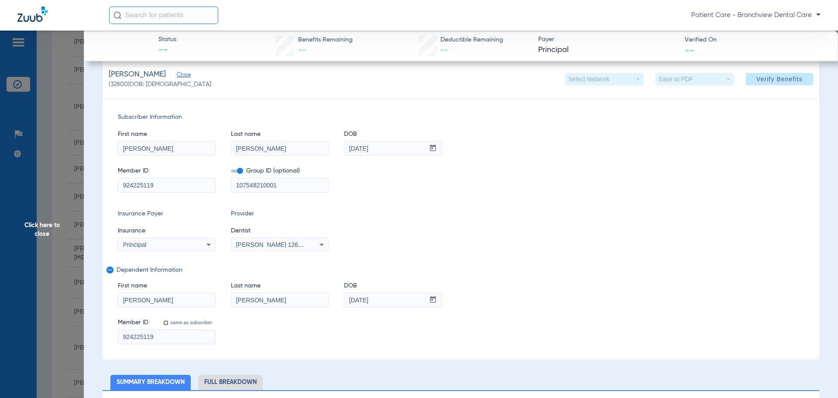
scroll to position [131, 0]
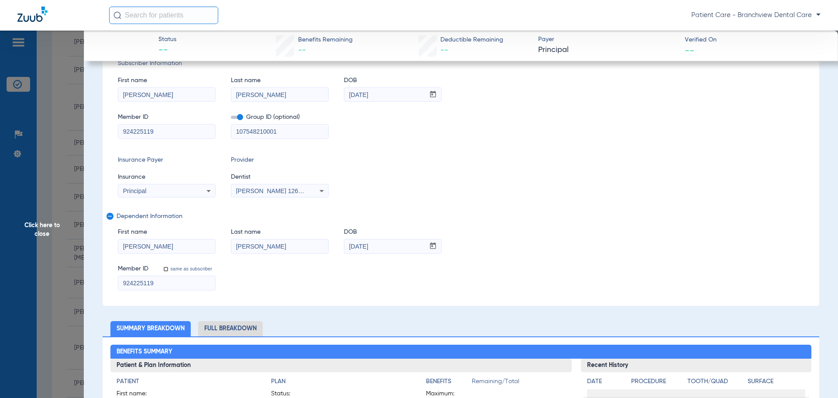
click at [47, 251] on span "Click here to close" at bounding box center [42, 230] width 84 height 398
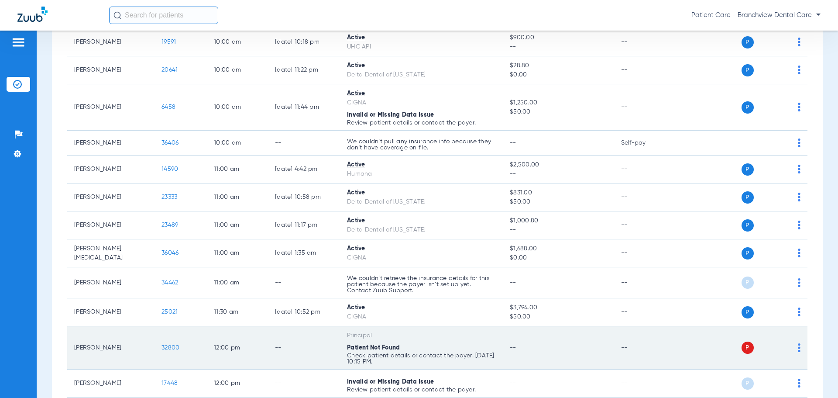
click at [798, 346] on img at bounding box center [799, 347] width 3 height 9
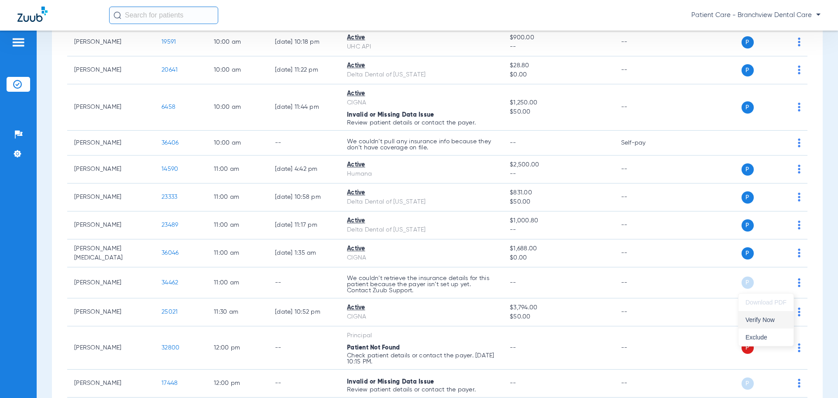
click at [758, 318] on span "Verify Now" at bounding box center [765, 319] width 41 height 6
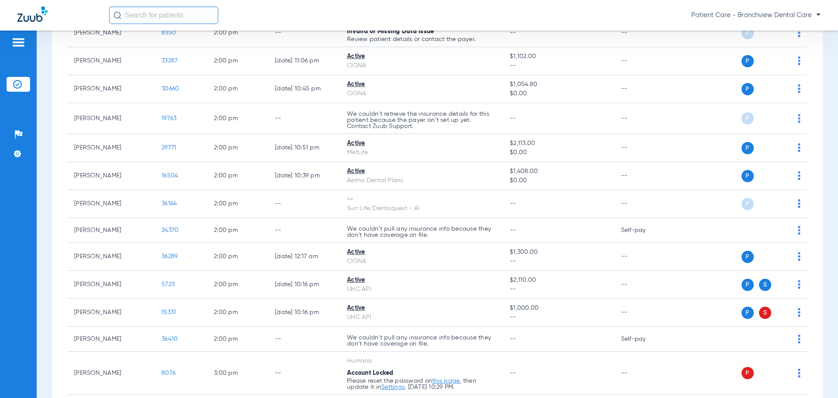
scroll to position [1528, 0]
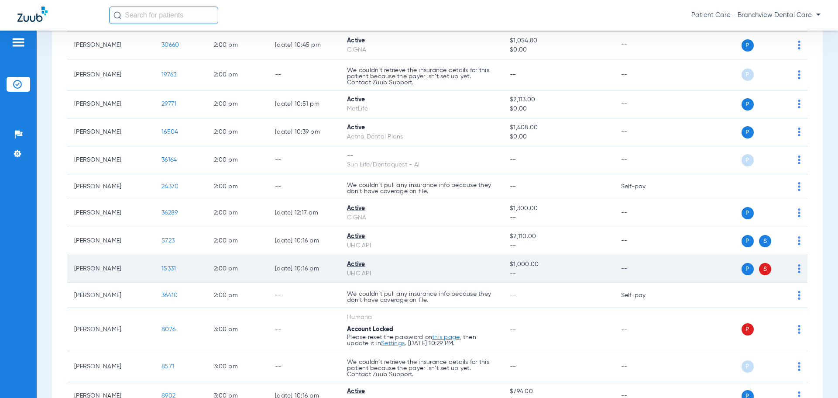
click at [166, 268] on span "15331" at bounding box center [168, 268] width 14 height 6
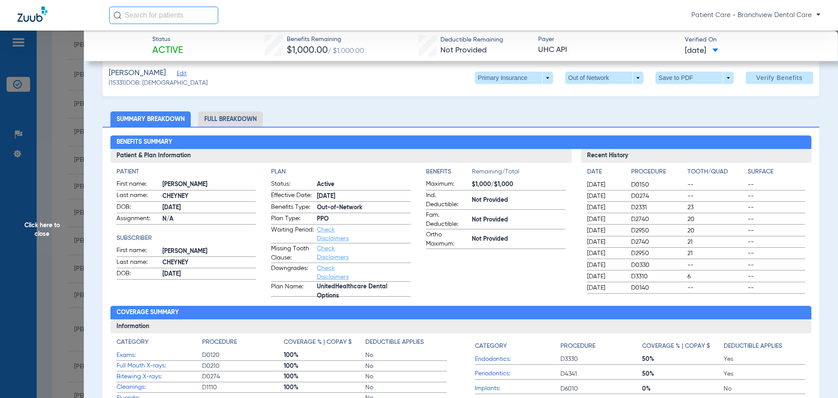
scroll to position [0, 0]
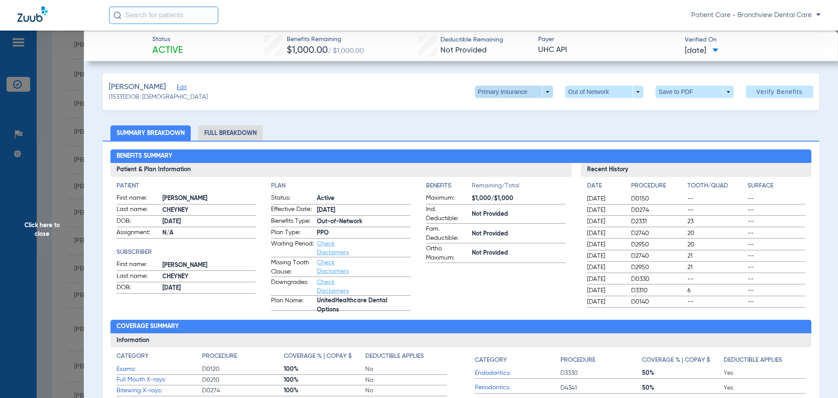
click at [542, 95] on span at bounding box center [514, 92] width 78 height 12
click at [502, 127] on span "Secondary Insurance" at bounding box center [505, 127] width 58 height 6
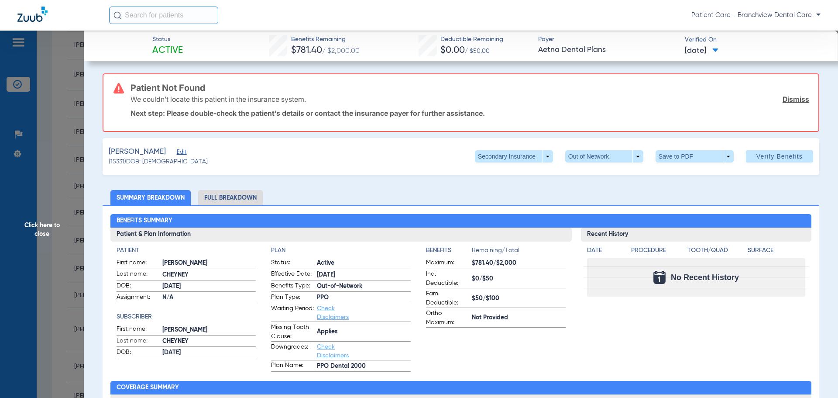
click at [185, 153] on span "Edit" at bounding box center [181, 153] width 8 height 8
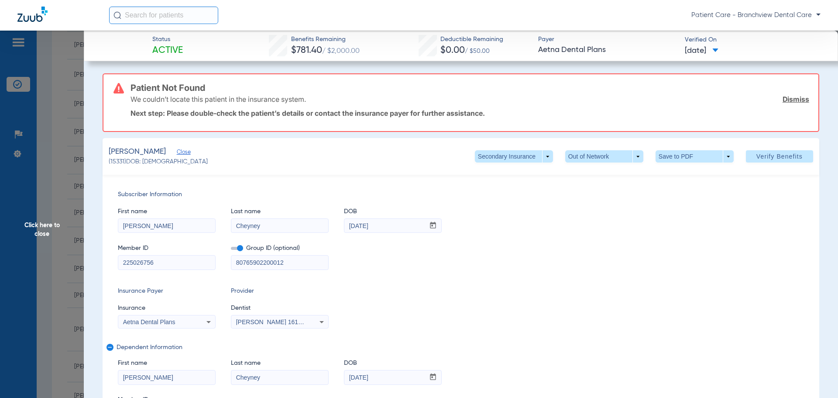
drag, startPoint x: 168, startPoint y: 268, endPoint x: 76, endPoint y: 268, distance: 91.2
paste input "W258450102"
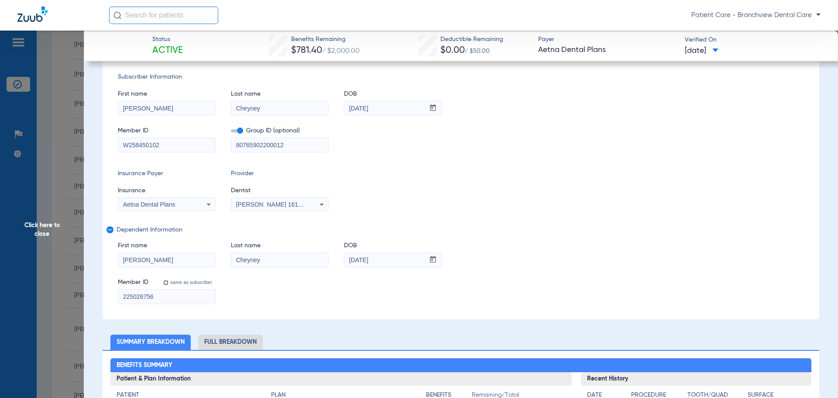
scroll to position [131, 0]
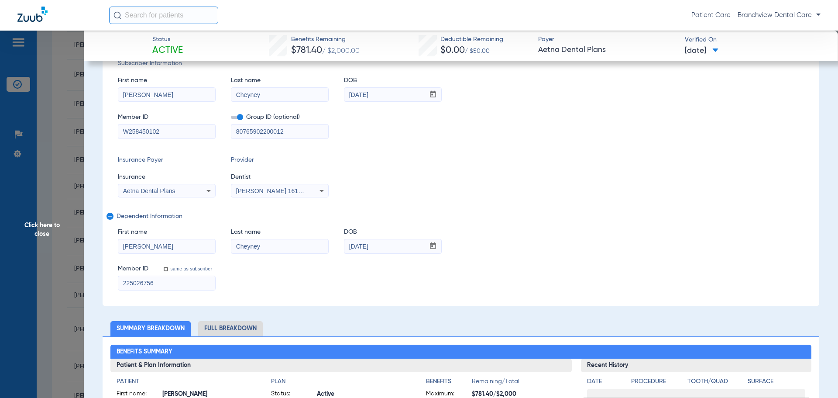
type input "W258450102"
drag, startPoint x: 49, startPoint y: 280, endPoint x: 28, endPoint y: 279, distance: 21.0
paste input "W258450102"
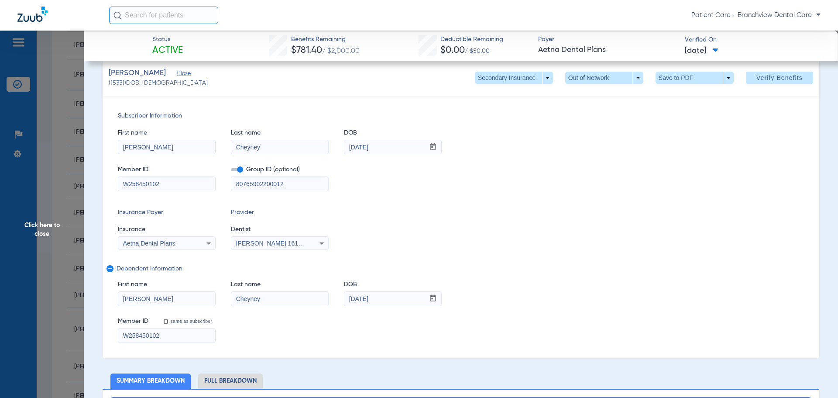
scroll to position [0, 0]
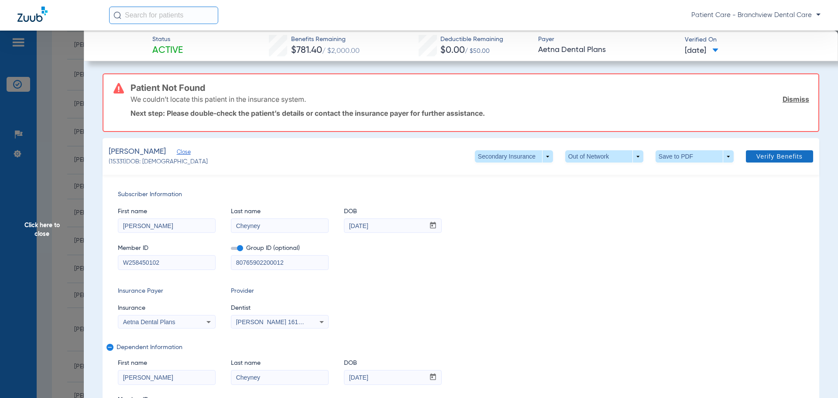
type input "W258450102"
click at [777, 156] on span "Verify Benefits" at bounding box center [779, 156] width 46 height 7
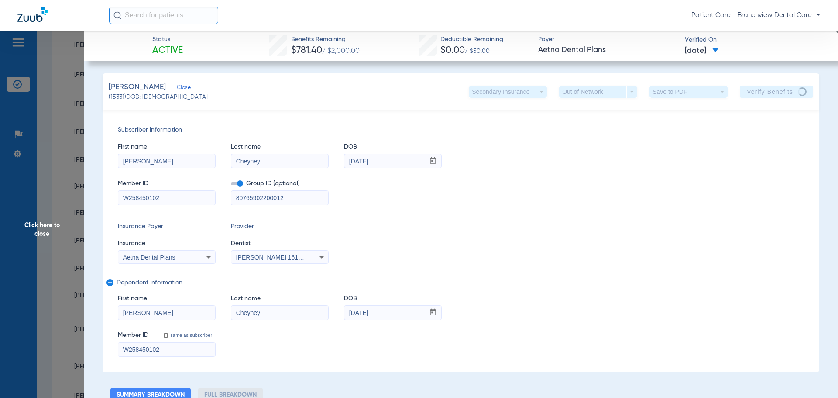
click at [46, 229] on span "Click here to close" at bounding box center [42, 230] width 84 height 398
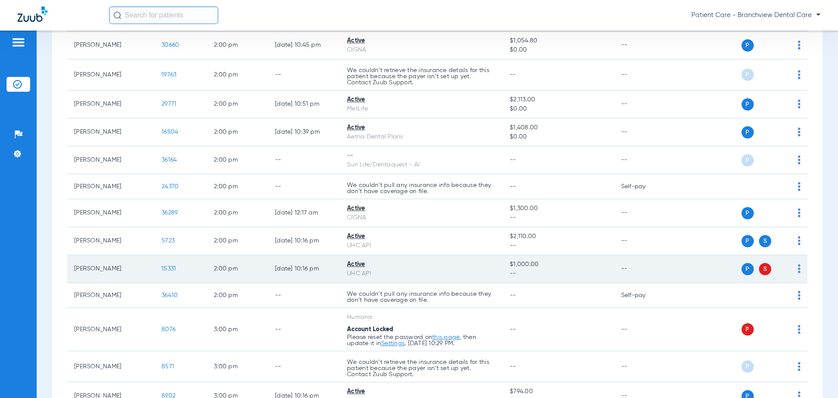
click at [796, 272] on td "P S" at bounding box center [740, 269] width 135 height 28
click at [798, 271] on img at bounding box center [799, 268] width 3 height 9
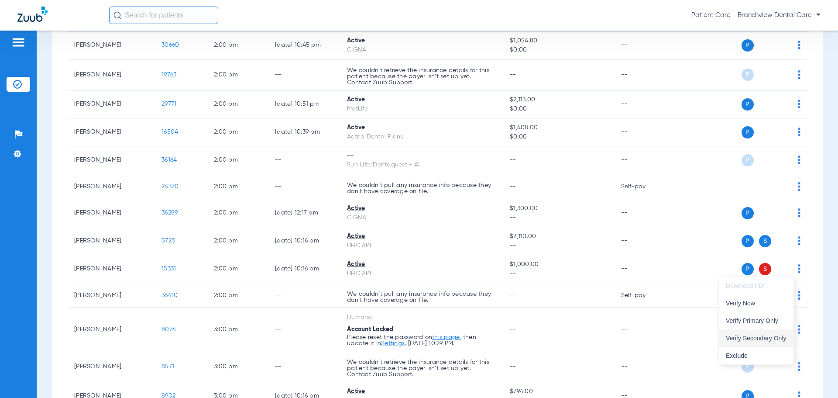
click at [758, 333] on button "Verify Secondary Only" at bounding box center [756, 337] width 75 height 17
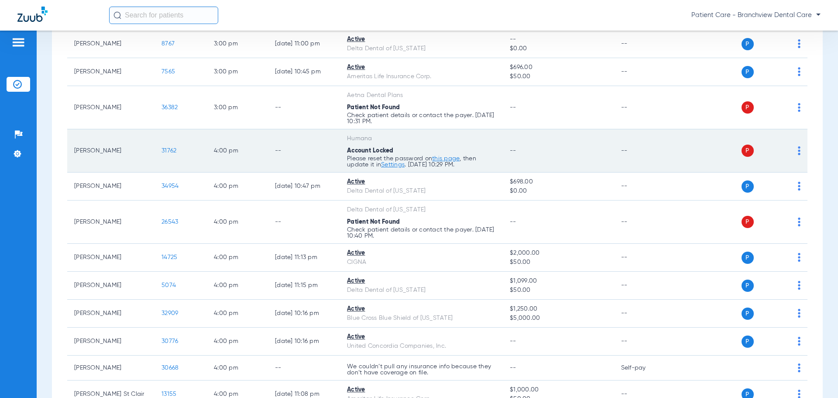
scroll to position [2051, 0]
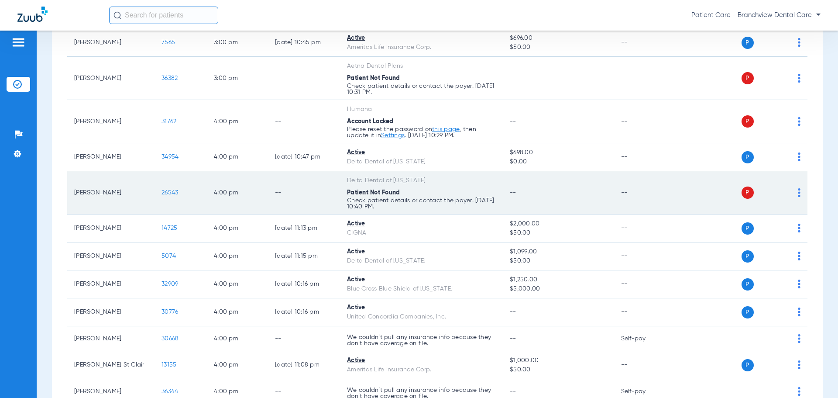
click at [172, 190] on span "26543" at bounding box center [169, 192] width 17 height 6
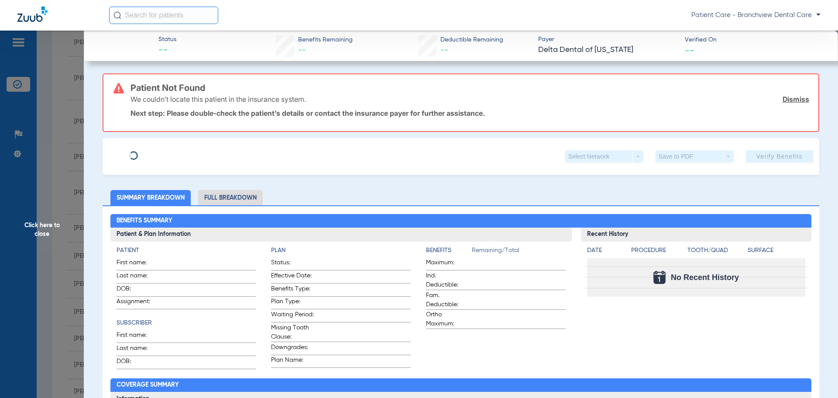
type input "[PERSON_NAME]"
type input "[DATE]"
type input "471974"
type input "06100001"
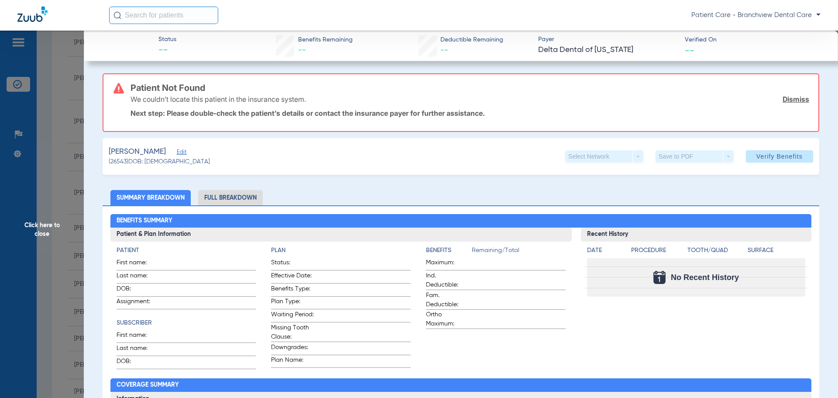
click at [177, 152] on span "Edit" at bounding box center [181, 153] width 8 height 8
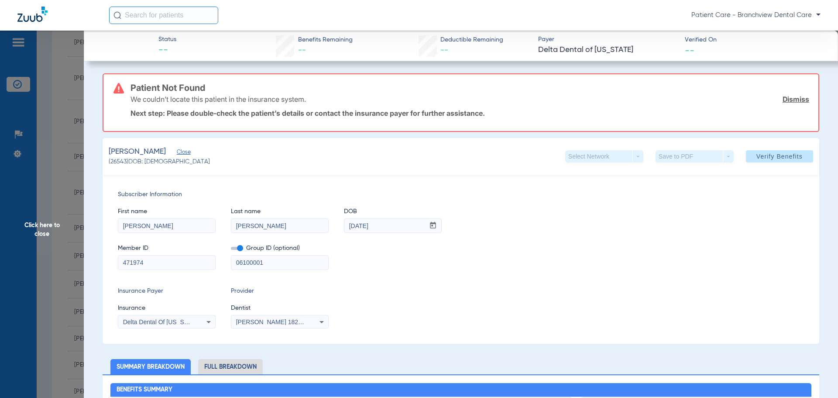
click at [122, 262] on input "471974" at bounding box center [166, 262] width 97 height 14
type input "5471974"
click at [766, 157] on span "Verify Benefits" at bounding box center [779, 156] width 46 height 7
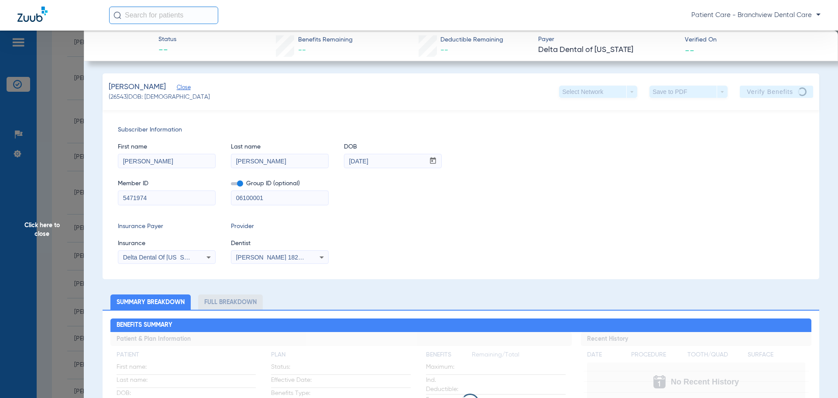
click at [31, 231] on span "Click here to close" at bounding box center [42, 230] width 84 height 398
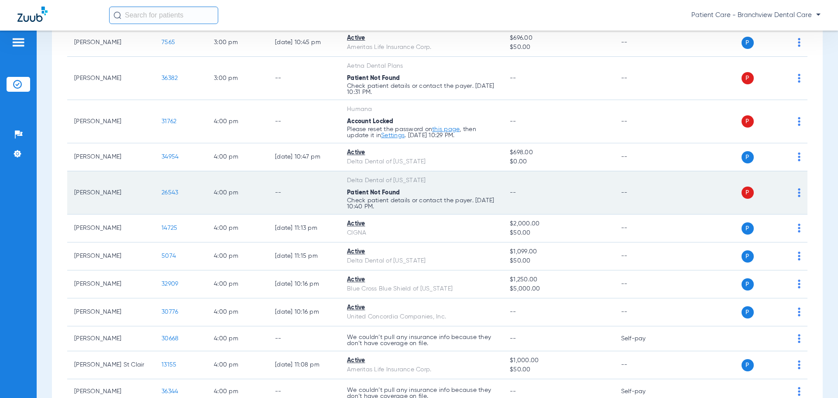
click at [798, 188] on img at bounding box center [799, 192] width 3 height 9
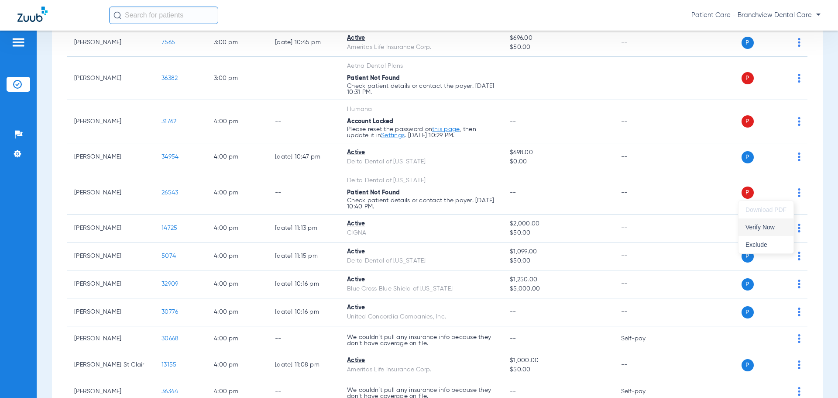
click at [759, 221] on button "Verify Now" at bounding box center [765, 226] width 55 height 17
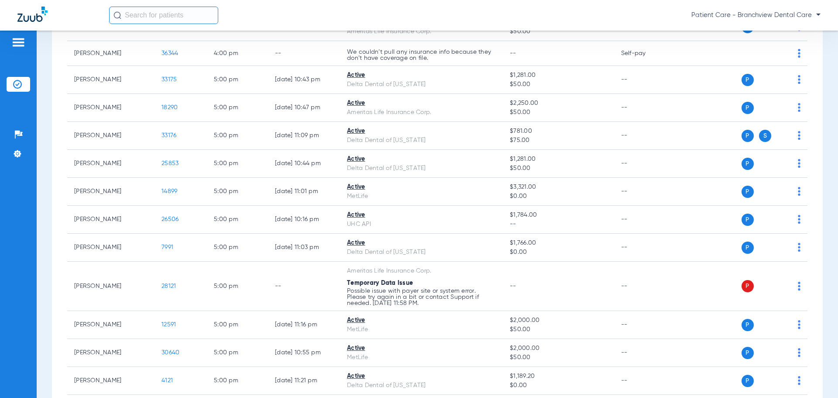
scroll to position [2400, 0]
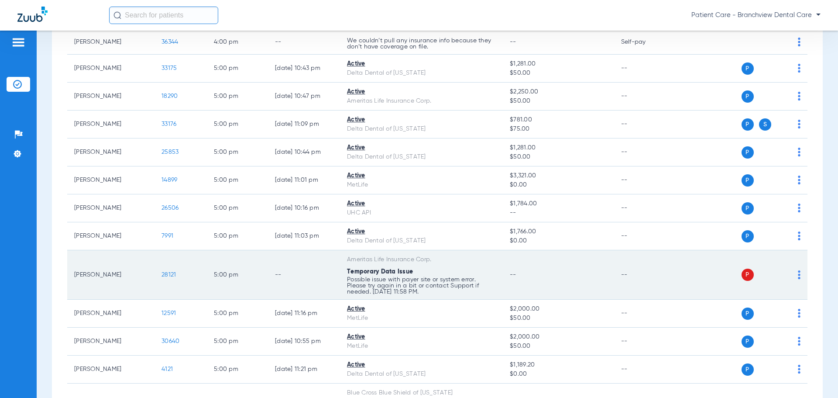
click at [798, 275] on img at bounding box center [799, 274] width 3 height 9
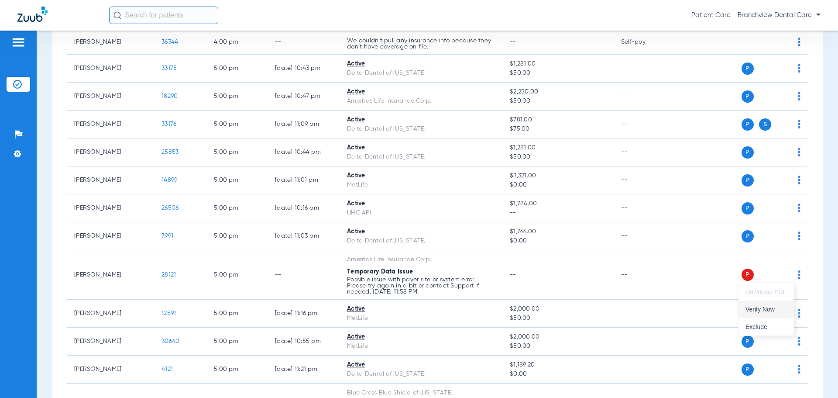
click at [754, 308] on span "Verify Now" at bounding box center [765, 309] width 41 height 6
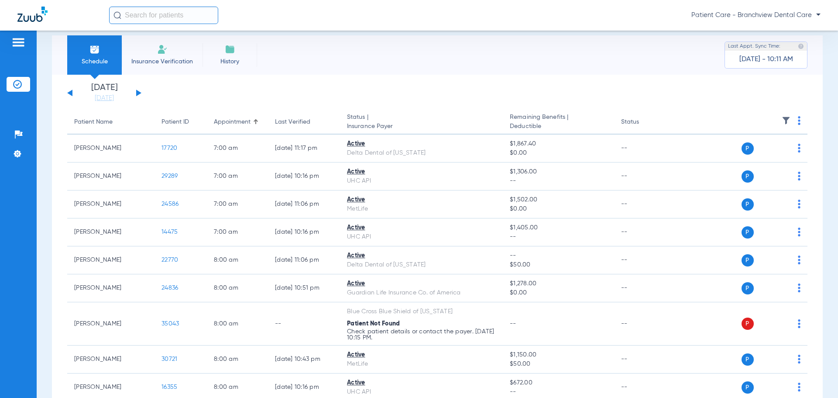
scroll to position [0, 0]
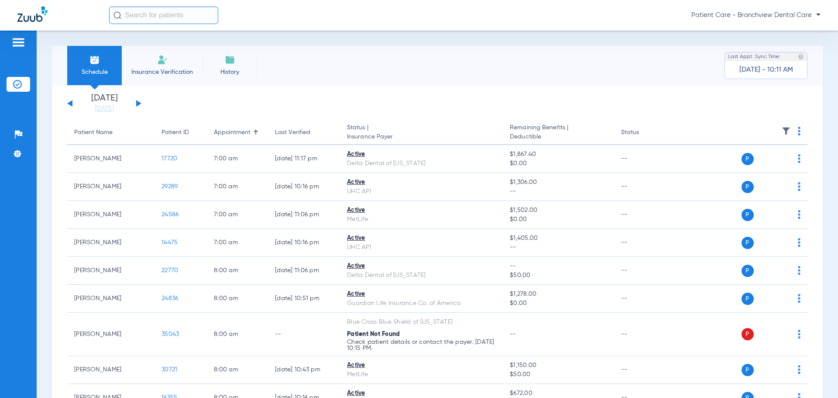
click at [141, 104] on app-single-date-navigator "[DATE] [DATE] [DATE] [DATE] [DATE] [DATE] [DATE] [DATE] [DATE] [DATE] [DATE] [D…" at bounding box center [437, 103] width 740 height 19
click at [140, 103] on button at bounding box center [138, 103] width 5 height 7
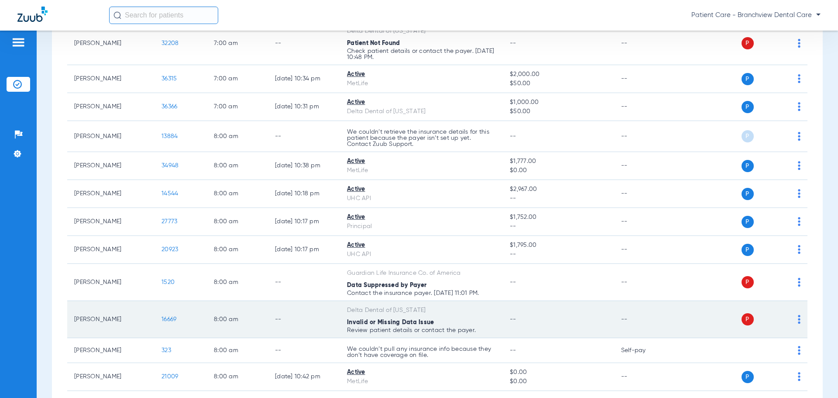
scroll to position [306, 0]
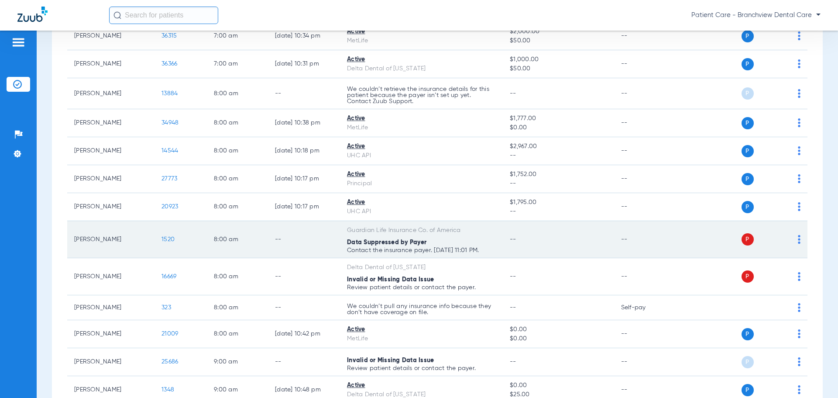
click at [798, 241] on img at bounding box center [799, 239] width 3 height 9
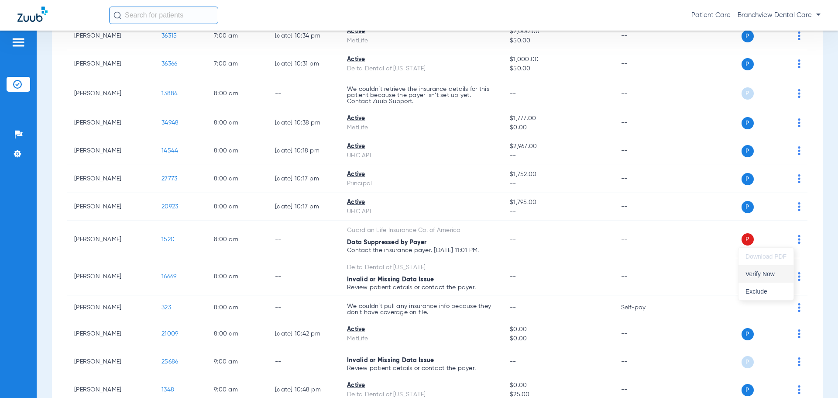
click at [751, 271] on span "Verify Now" at bounding box center [765, 274] width 41 height 6
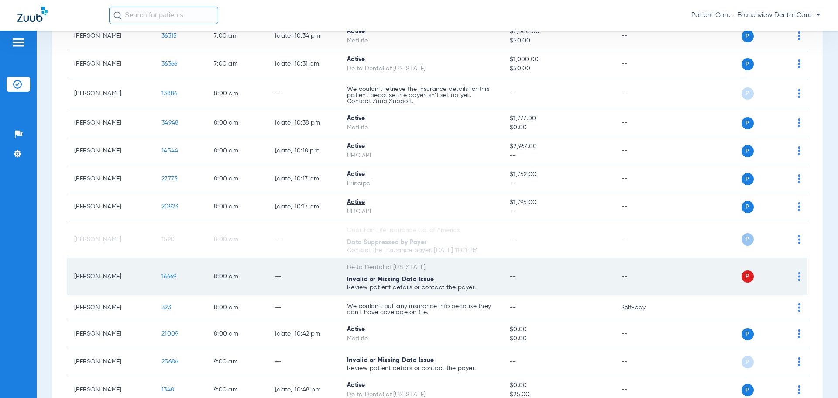
click at [170, 278] on span "16669" at bounding box center [168, 276] width 15 height 6
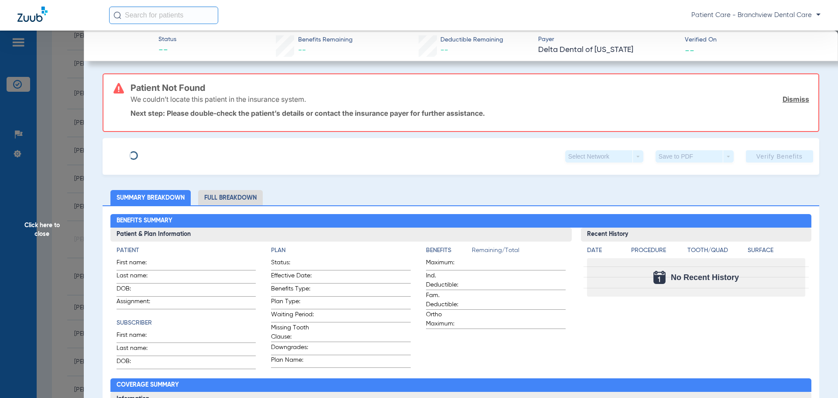
type input "[PERSON_NAME]"
type input "[DATE]"
type input "06100001"
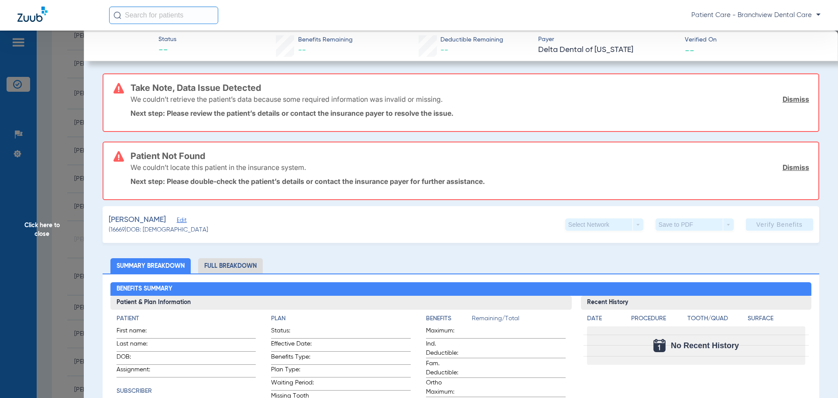
click at [185, 221] on span "Edit" at bounding box center [181, 221] width 8 height 8
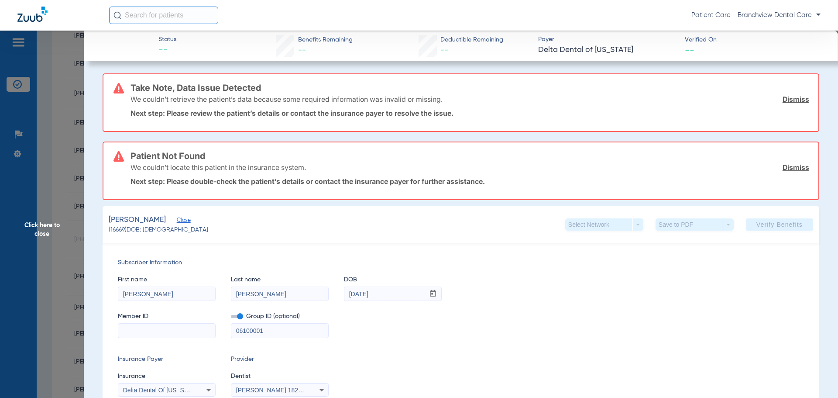
click at [158, 330] on input at bounding box center [166, 330] width 97 height 14
paste input "5238323"
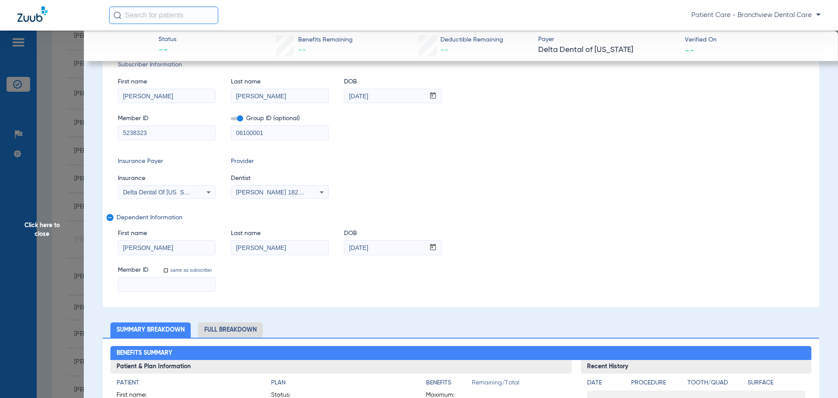
scroll to position [218, 0]
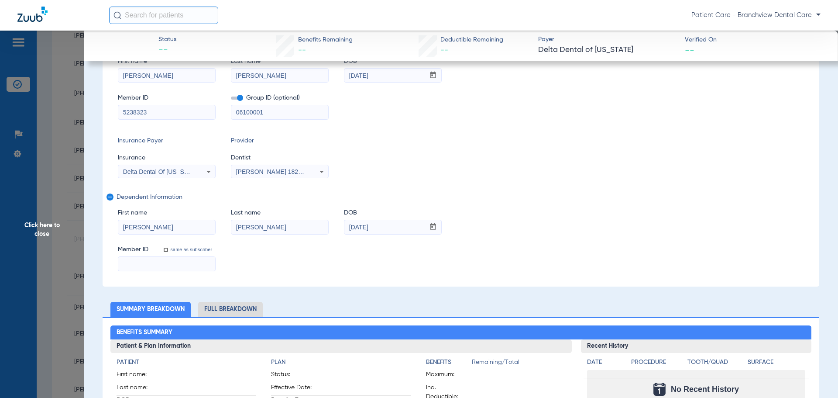
type input "5238323"
click at [155, 259] on input at bounding box center [166, 264] width 97 height 14
paste input "5238323"
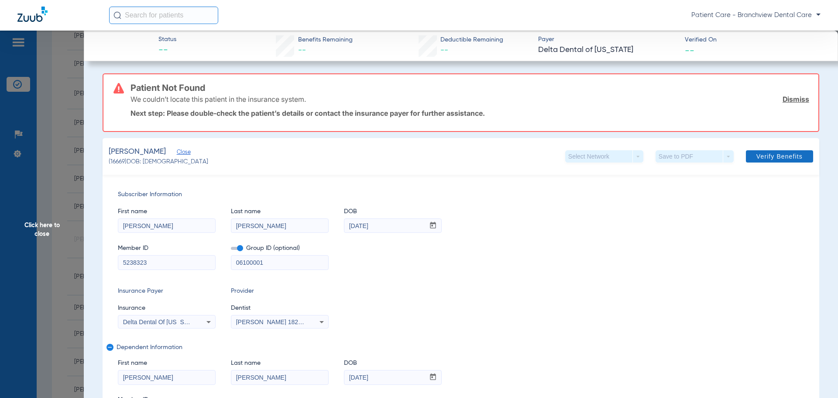
type input "5238323"
click at [768, 155] on span "Verify Benefits" at bounding box center [779, 156] width 46 height 7
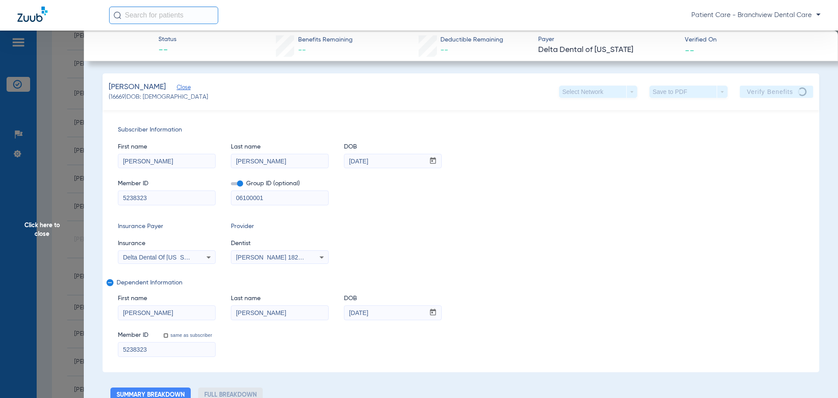
click at [46, 227] on span "Click here to close" at bounding box center [42, 230] width 84 height 398
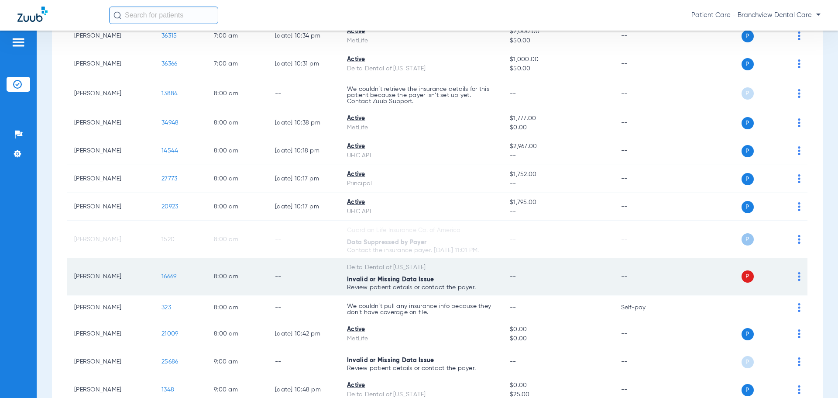
click at [798, 275] on img at bounding box center [799, 276] width 3 height 9
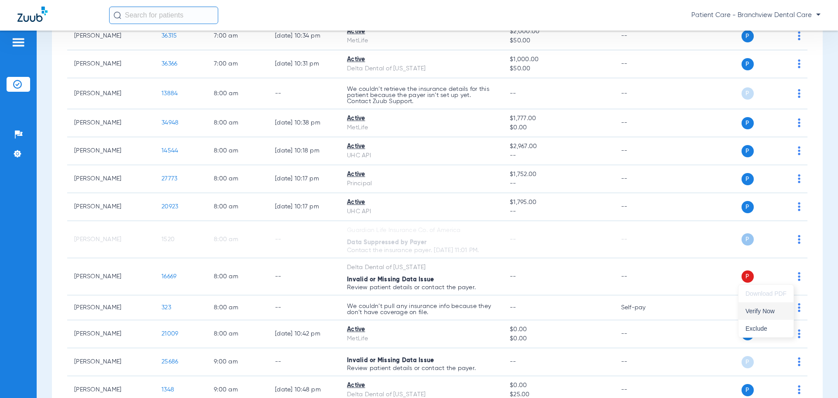
click at [748, 309] on span "Verify Now" at bounding box center [765, 311] width 41 height 6
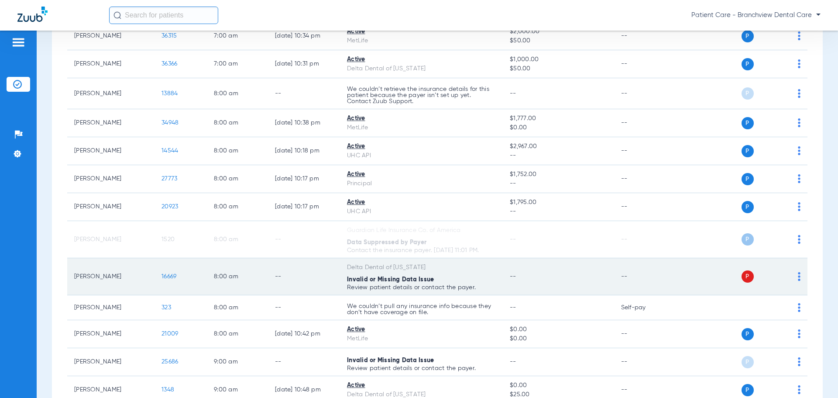
click at [795, 279] on td "P S" at bounding box center [740, 276] width 135 height 37
click at [798, 275] on img at bounding box center [799, 276] width 3 height 9
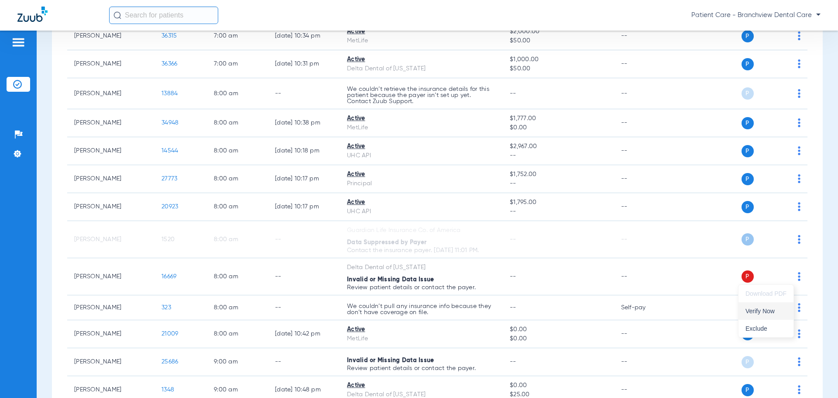
click at [755, 306] on button "Verify Now" at bounding box center [765, 310] width 55 height 17
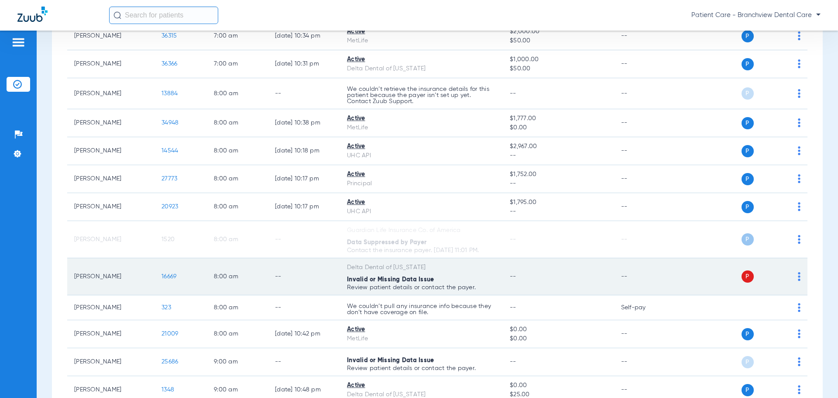
click at [169, 278] on span "16669" at bounding box center [168, 276] width 15 height 6
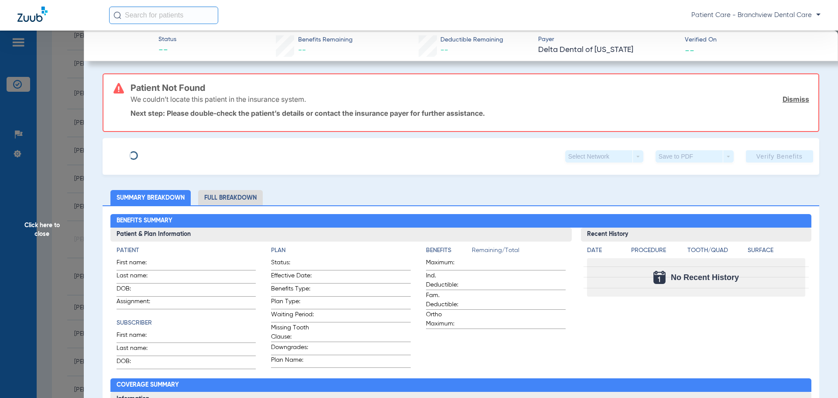
type input "[PERSON_NAME]"
type input "[DATE]"
type input "06100001"
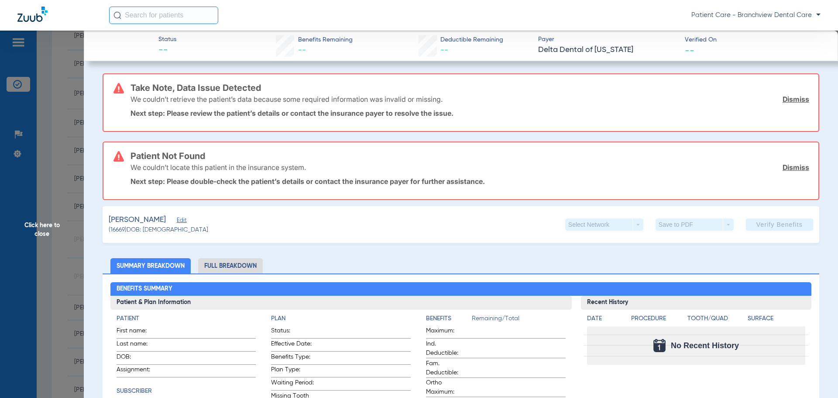
click at [185, 220] on span "Edit" at bounding box center [181, 221] width 8 height 8
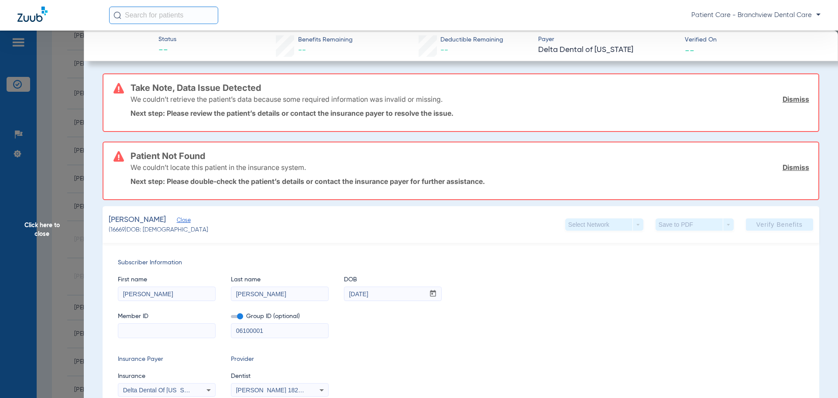
click at [174, 332] on input at bounding box center [166, 330] width 97 height 14
click at [151, 336] on input at bounding box center [166, 330] width 97 height 14
paste input "5238323"
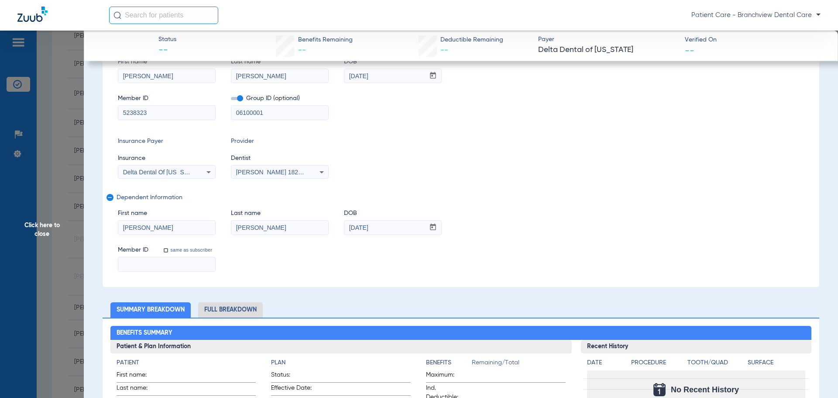
scroll to position [218, 0]
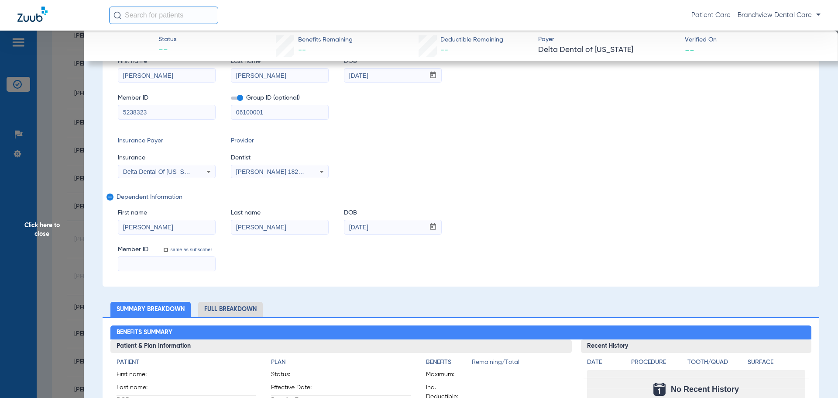
type input "5238323"
click at [147, 261] on input at bounding box center [166, 264] width 97 height 14
paste input "5238323"
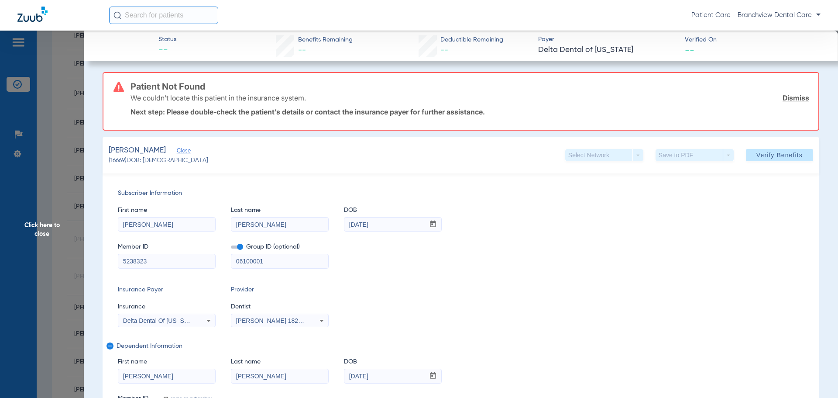
scroll to position [0, 0]
type input "5238323"
click at [771, 157] on span "Verify Benefits" at bounding box center [779, 156] width 46 height 7
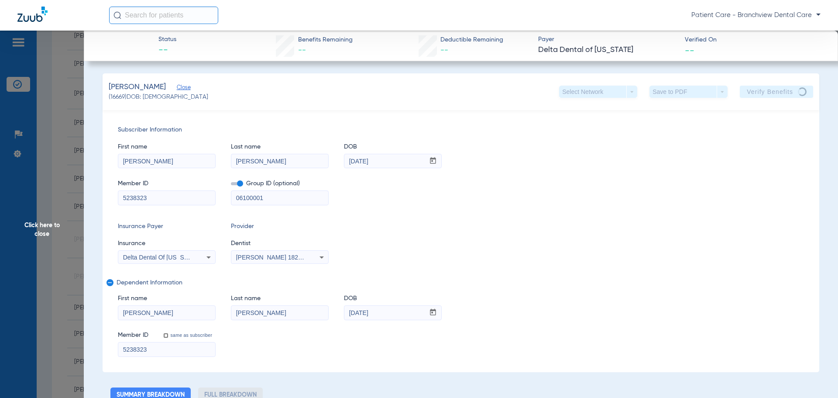
click at [38, 226] on span "Click here to close" at bounding box center [42, 230] width 84 height 398
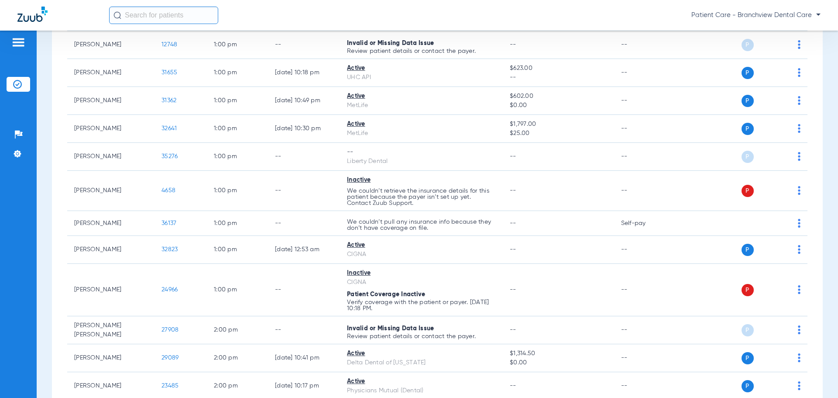
scroll to position [1397, 0]
